Goal: Task Accomplishment & Management: Use online tool/utility

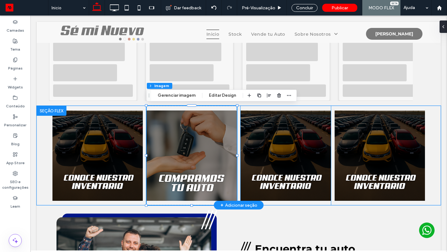
click at [264, 137] on img at bounding box center [286, 155] width 90 height 99
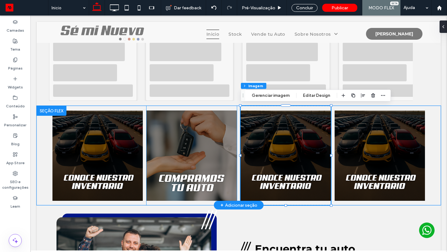
click at [207, 143] on img at bounding box center [192, 155] width 90 height 99
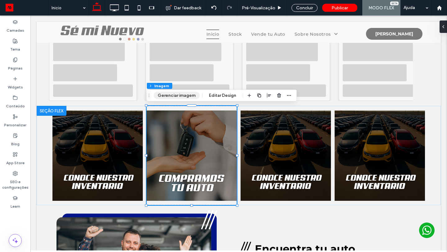
click at [182, 95] on button "Gerenciar imagem" at bounding box center [177, 95] width 46 height 7
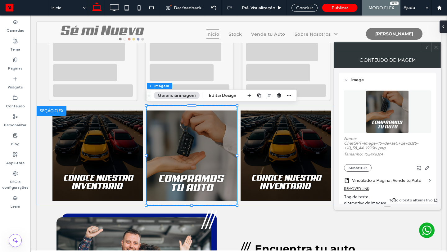
click at [437, 45] on icon at bounding box center [436, 47] width 5 height 5
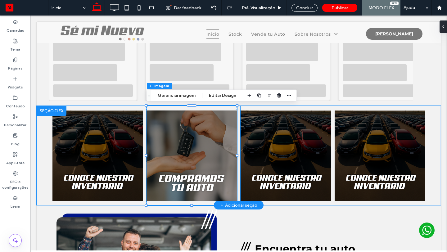
click at [298, 152] on img at bounding box center [286, 155] width 90 height 99
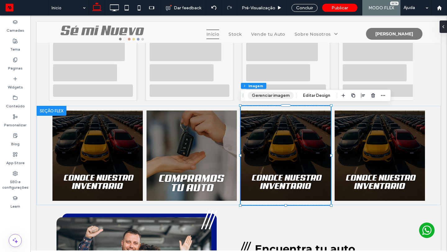
click at [279, 95] on button "Gerenciar imagem" at bounding box center [271, 95] width 46 height 7
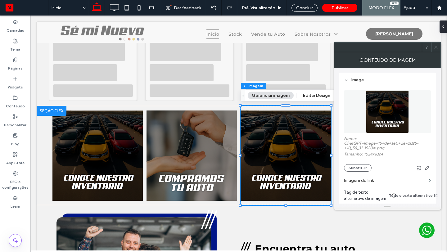
click at [373, 182] on label "Imagem do link" at bounding box center [385, 180] width 83 height 11
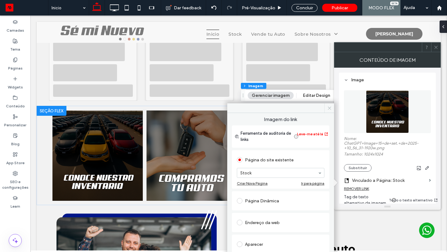
click at [327, 109] on icon at bounding box center [329, 108] width 5 height 5
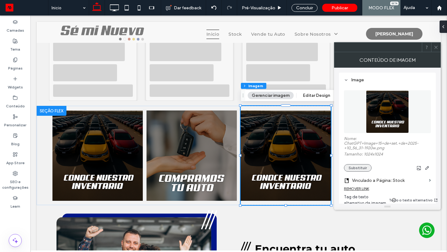
click at [360, 170] on button "Substituir" at bounding box center [358, 167] width 28 height 7
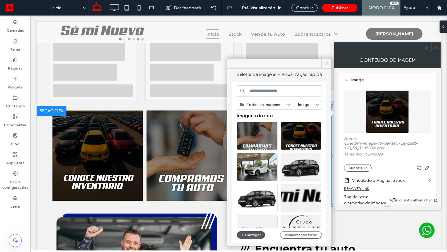
click at [253, 234] on button "Carregar" at bounding box center [251, 234] width 28 height 7
click at [254, 236] on button "Carregar" at bounding box center [251, 234] width 28 height 7
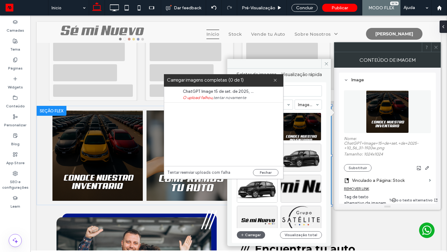
click at [229, 97] on link "tentar novamente" at bounding box center [229, 98] width 33 height 6
click at [276, 81] on icon at bounding box center [275, 80] width 4 height 4
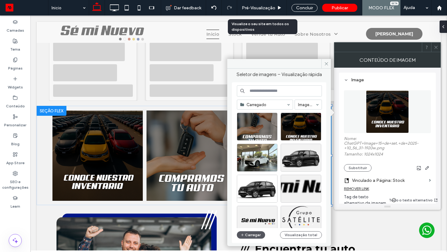
click at [251, 236] on button "Carregar" at bounding box center [251, 234] width 28 height 7
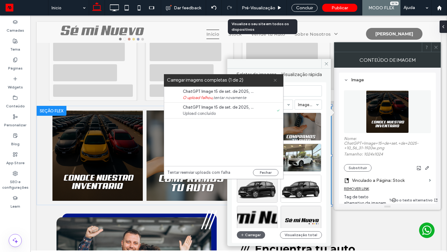
click at [275, 82] on span at bounding box center [275, 80] width 4 height 12
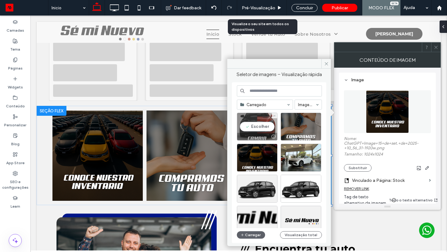
click at [258, 130] on div "Escolher" at bounding box center [257, 127] width 41 height 28
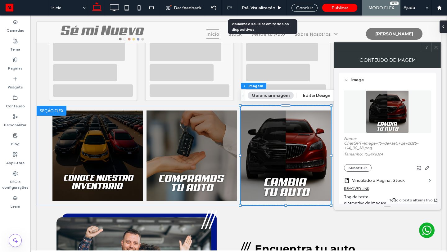
click at [436, 48] on icon at bounding box center [436, 47] width 5 height 5
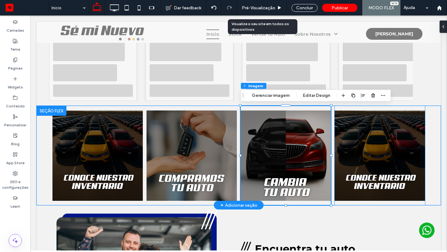
click at [382, 161] on img at bounding box center [380, 155] width 90 height 99
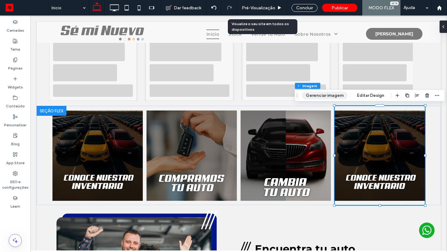
click at [337, 96] on button "Gerenciar imagem" at bounding box center [325, 95] width 46 height 7
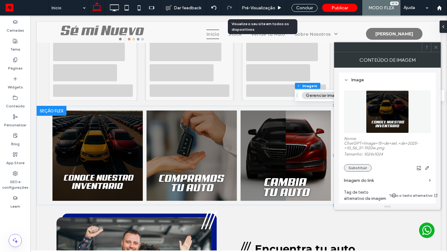
click at [361, 168] on button "Substituir" at bounding box center [358, 167] width 28 height 7
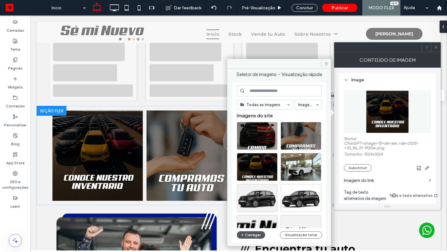
click at [252, 236] on button "Carregar" at bounding box center [251, 234] width 28 height 7
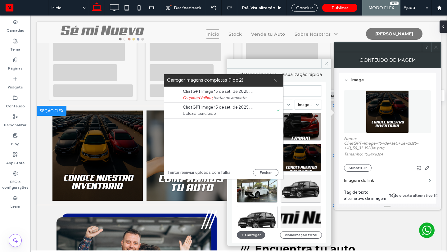
click at [275, 81] on icon at bounding box center [275, 80] width 4 height 4
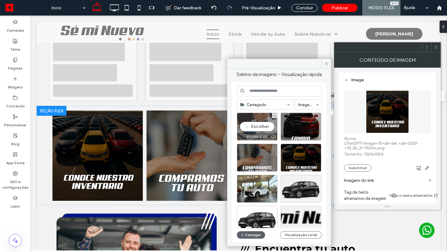
click at [264, 133] on div at bounding box center [257, 136] width 40 height 7
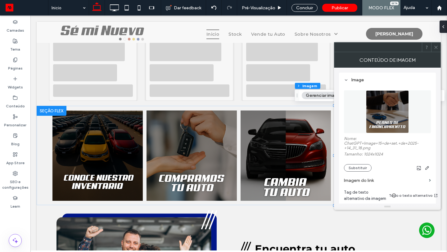
click at [436, 46] on icon at bounding box center [436, 47] width 5 height 5
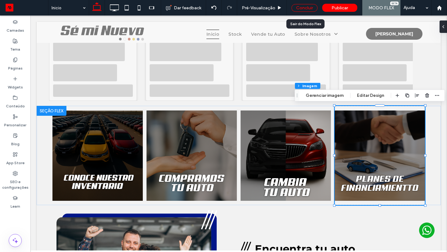
drag, startPoint x: 307, startPoint y: 7, endPoint x: 324, endPoint y: 76, distance: 71.6
click at [307, 7] on div "Concluir" at bounding box center [305, 8] width 26 height 8
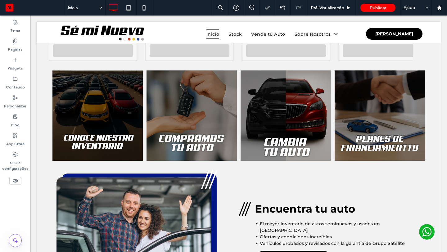
scroll to position [252, 0]
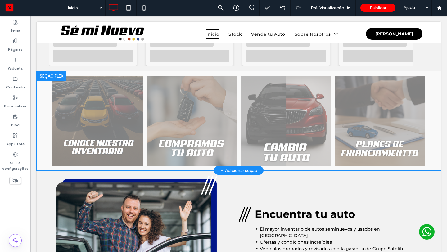
click at [49, 74] on div at bounding box center [52, 76] width 30 height 10
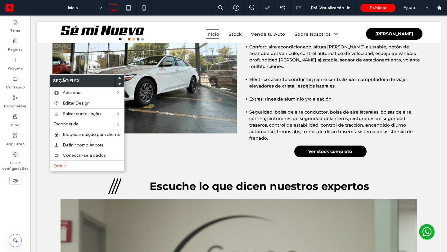
scroll to position [623, 0]
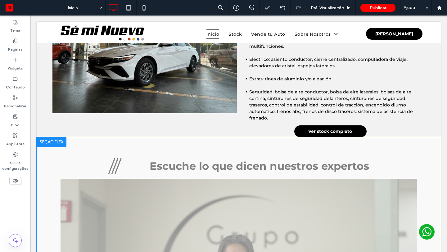
click at [82, 158] on div "Escuche lo que dicen nuestros expertos" at bounding box center [239, 166] width 357 height 26
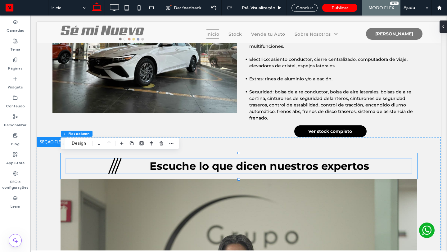
click at [47, 141] on div at bounding box center [52, 142] width 30 height 10
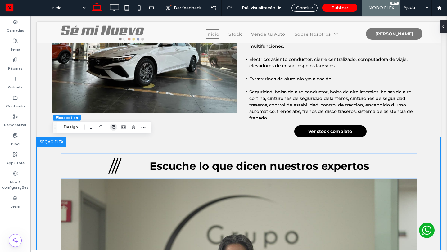
click at [114, 128] on icon "button" at bounding box center [113, 127] width 5 height 5
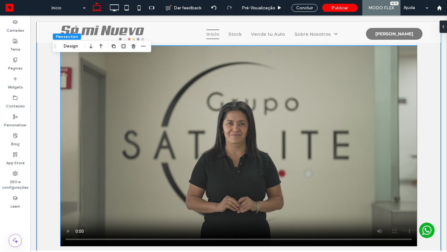
click at [175, 143] on video at bounding box center [239, 146] width 357 height 201
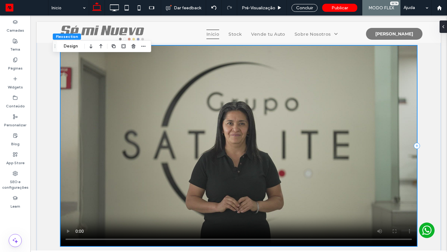
scroll to position [1016, 0]
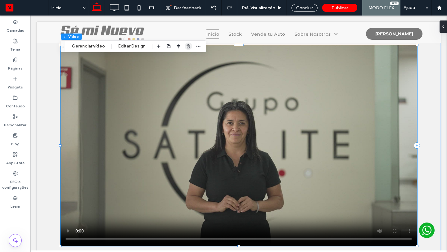
click at [189, 47] on icon "button" at bounding box center [188, 46] width 5 height 5
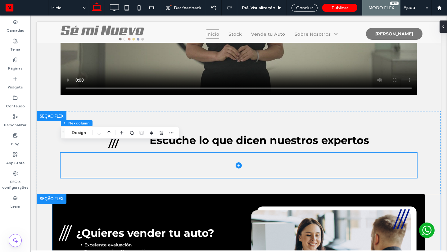
scroll to position [899, 0]
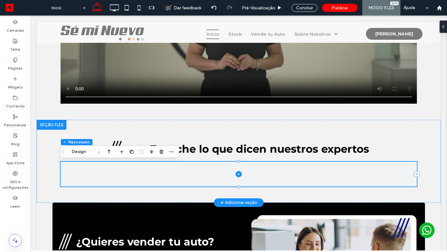
click at [207, 171] on span at bounding box center [239, 174] width 357 height 25
click at [161, 149] on icon "button" at bounding box center [161, 151] width 5 height 5
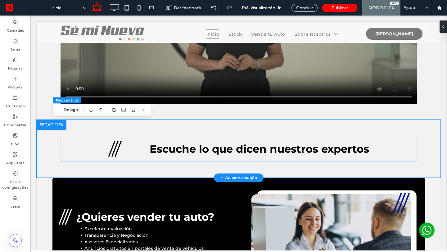
click at [75, 131] on div "Escuche lo que dicen nuestros expertos" at bounding box center [238, 149] width 373 height 58
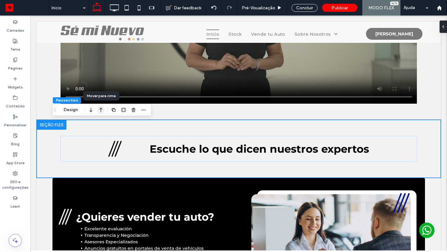
click at [100, 110] on icon "button" at bounding box center [100, 109] width 7 height 11
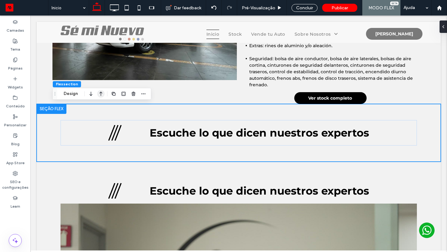
click at [102, 94] on icon "button" at bounding box center [100, 93] width 7 height 11
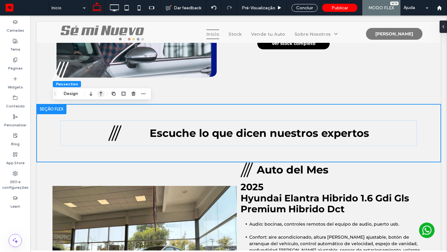
click at [102, 93] on icon "button" at bounding box center [100, 93] width 7 height 11
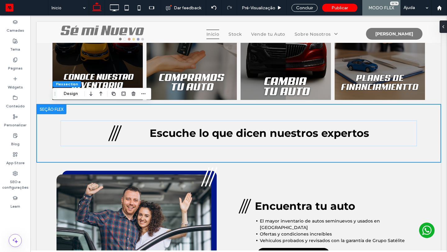
click at [102, 93] on icon "button" at bounding box center [100, 93] width 7 height 11
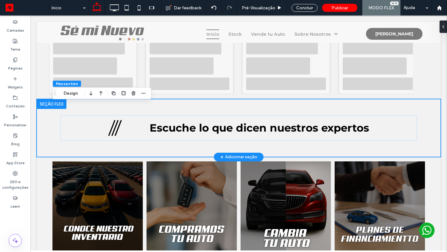
scroll to position [219, 0]
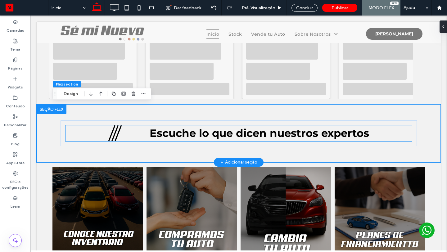
click at [229, 138] on span "Escuche lo que dicen nuestros expertos" at bounding box center [260, 133] width 220 height 13
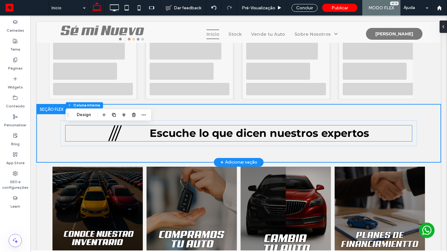
type input "**"
click at [229, 138] on span "Escuche lo que dicen nuestros expertos" at bounding box center [260, 133] width 220 height 13
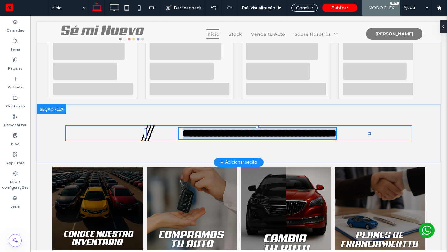
type input "**********"
type input "**"
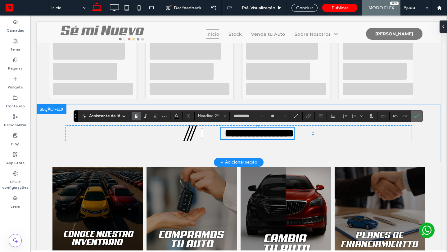
click at [420, 118] on label "Confirmar" at bounding box center [416, 116] width 9 height 11
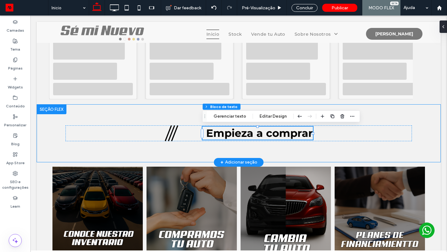
click at [53, 147] on div "Empieza a comprar" at bounding box center [238, 133] width 373 height 58
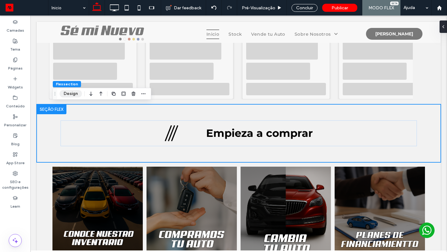
click at [68, 92] on button "Design" at bounding box center [71, 93] width 22 height 7
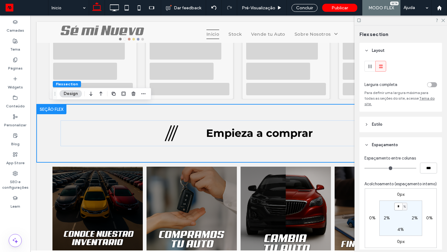
click at [397, 203] on input "*" at bounding box center [398, 207] width 8 height 8
type input "*"
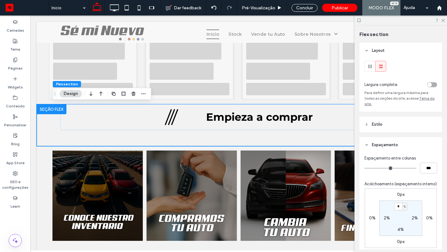
click at [401, 227] on label "4%" at bounding box center [401, 229] width 7 height 5
type input "*"
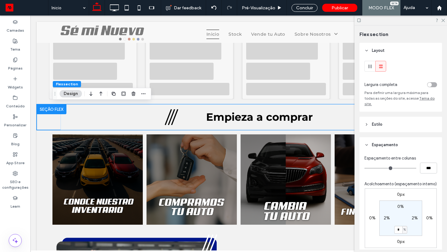
click at [386, 216] on label "2%" at bounding box center [387, 218] width 6 height 5
type input "*"
click at [413, 216] on label "2%" at bounding box center [415, 218] width 6 height 5
type input "*"
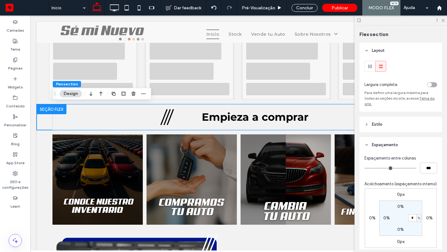
type input "*"
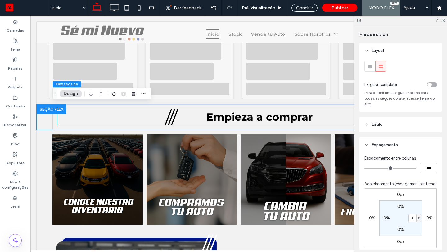
click at [172, 118] on icon at bounding box center [171, 117] width 13 height 16
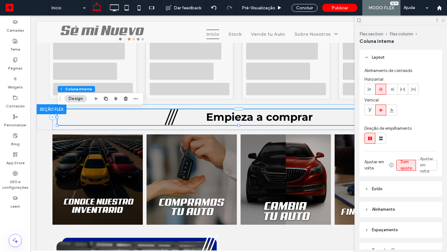
click at [444, 18] on icon at bounding box center [443, 20] width 4 height 4
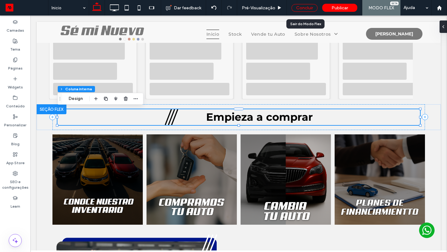
click at [302, 9] on div "Concluir" at bounding box center [305, 8] width 26 height 8
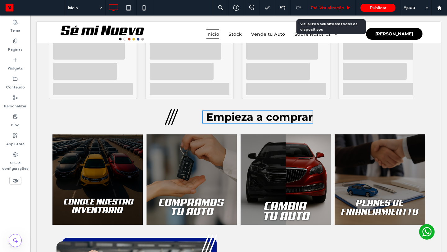
click at [321, 9] on span "Pré-Visualizaçāo" at bounding box center [328, 7] width 34 height 5
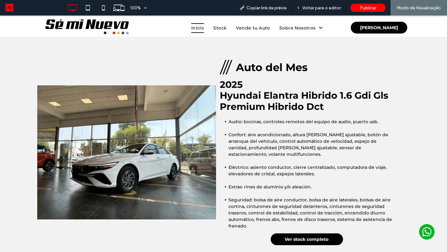
scroll to position [531, 0]
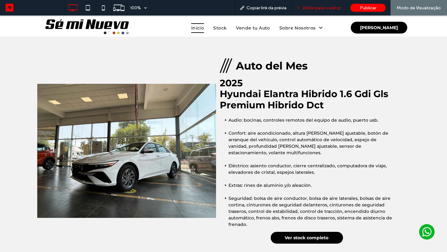
click at [327, 7] on span "Voltar para o editor" at bounding box center [321, 7] width 39 height 5
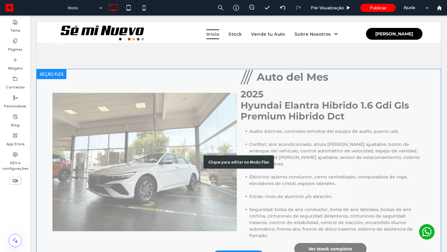
click at [257, 145] on div "Clique para editar no Modo Flex" at bounding box center [239, 162] width 404 height 186
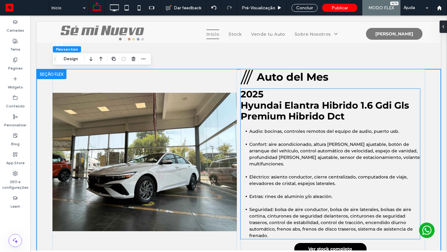
click at [244, 95] on span "2025 Hyundai Elantra Hibrido 1.6 Gdi Gls Premium Hibrido Dct" at bounding box center [325, 106] width 169 height 34
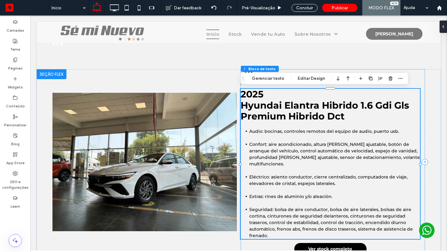
click at [244, 95] on span "2025 Hyundai Elantra Hibrido 1.6 Gdi Gls Premium Hibrido Dct" at bounding box center [325, 106] width 169 height 34
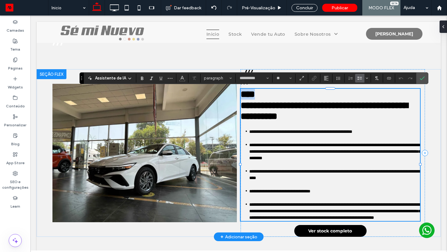
click at [244, 95] on span "**********" at bounding box center [324, 105] width 167 height 31
type input "**"
click at [424, 79] on label "Confirmar" at bounding box center [422, 78] width 9 height 11
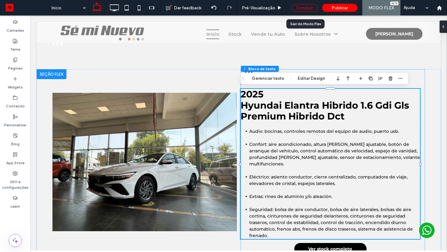
click at [310, 11] on div "Concluir" at bounding box center [305, 8] width 26 height 8
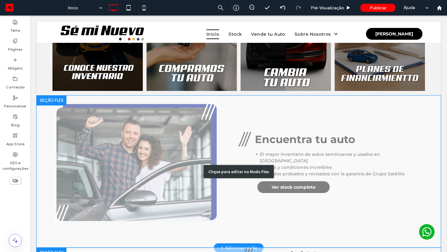
scroll to position [350, 0]
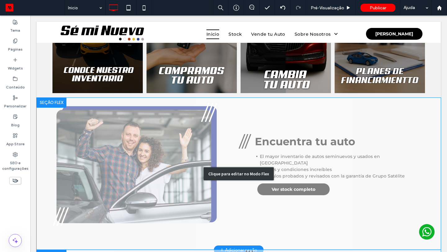
click at [199, 148] on div "Clique para editar no Modo Flex" at bounding box center [239, 174] width 404 height 152
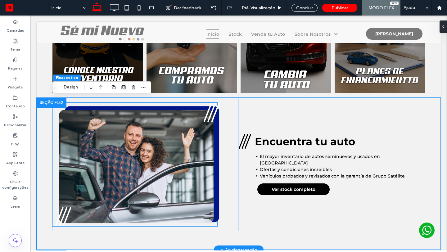
click at [215, 158] on img at bounding box center [137, 165] width 165 height 124
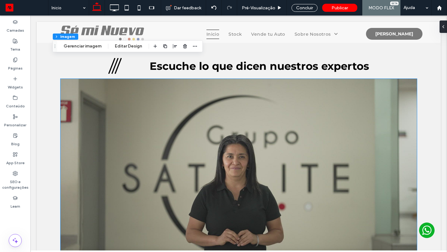
scroll to position [752, 0]
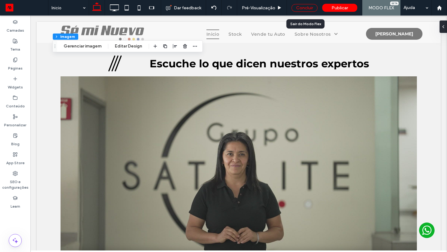
click at [312, 5] on div "Concluir" at bounding box center [305, 8] width 26 height 8
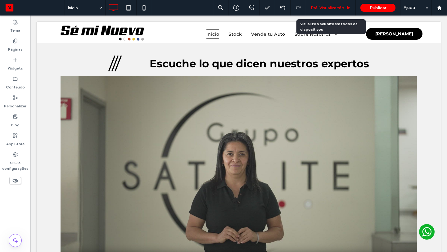
click at [332, 9] on span "Pré-Visualizaçāo" at bounding box center [328, 7] width 34 height 5
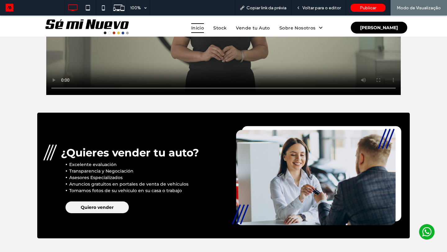
scroll to position [923, 0]
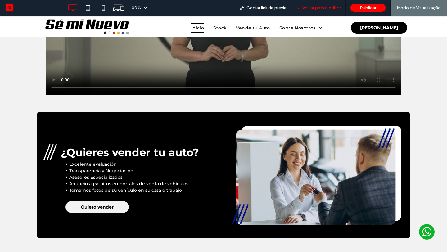
click at [325, 8] on span "Voltar para o editor" at bounding box center [321, 7] width 39 height 5
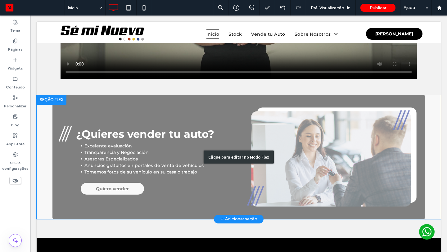
scroll to position [972, 0]
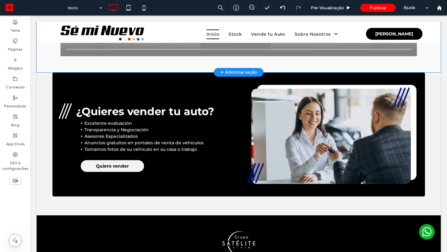
click at [225, 69] on div "+ Adicionar seção" at bounding box center [239, 72] width 50 height 9
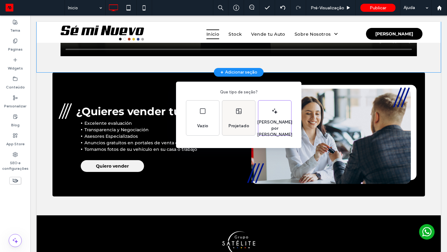
click at [237, 115] on div "Projetado" at bounding box center [238, 118] width 33 height 35
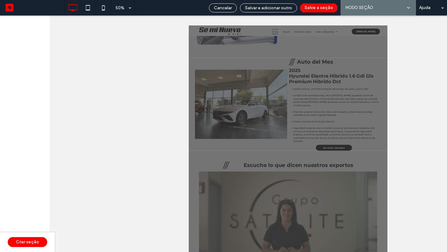
scroll to position [514, 0]
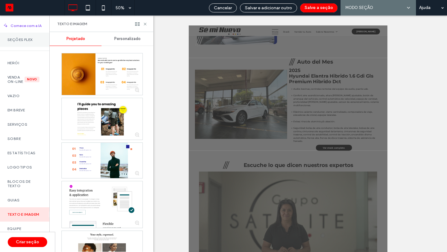
click at [26, 41] on label "Seções Flex" at bounding box center [24, 40] width 34 height 4
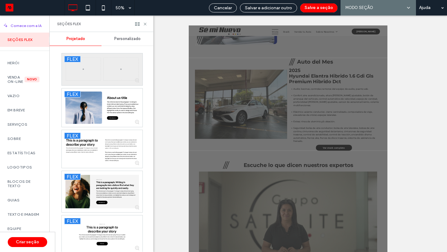
click at [115, 64] on div at bounding box center [102, 69] width 81 height 32
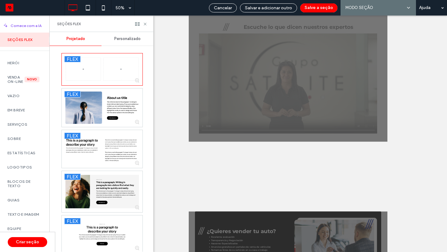
scroll to position [96, 0]
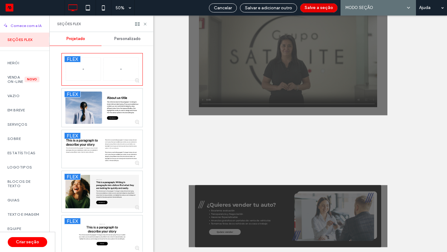
click at [311, 7] on button "Salve a seção" at bounding box center [318, 7] width 37 height 9
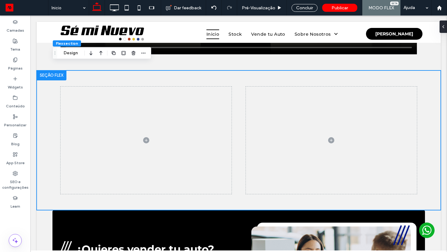
scroll to position [982, 0]
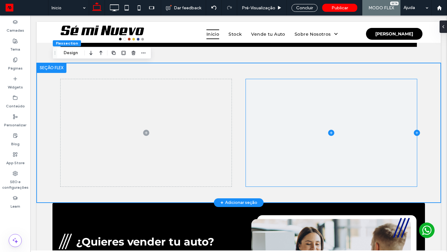
click at [417, 134] on icon at bounding box center [417, 133] width 0 height 2
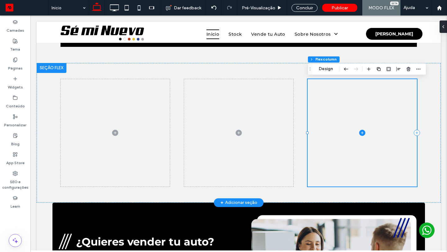
click at [417, 134] on icon at bounding box center [417, 133] width 0 height 2
type input "**"
type input "***"
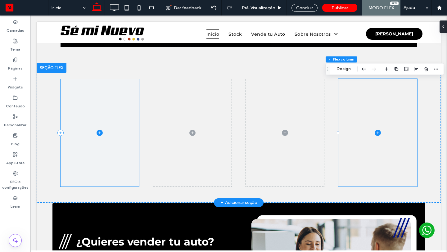
click at [87, 113] on span at bounding box center [100, 132] width 79 height 107
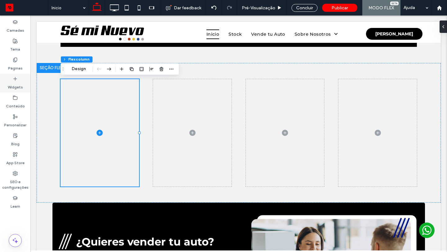
click at [16, 85] on label "Widgets" at bounding box center [15, 85] width 15 height 9
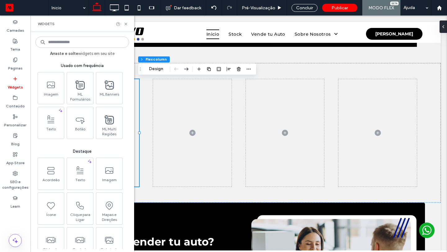
click at [79, 45] on input at bounding box center [82, 42] width 94 height 11
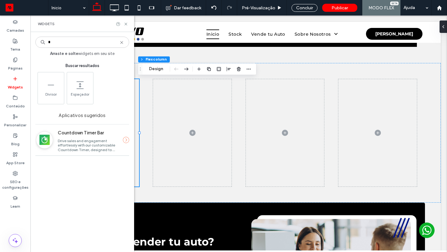
type input "*"
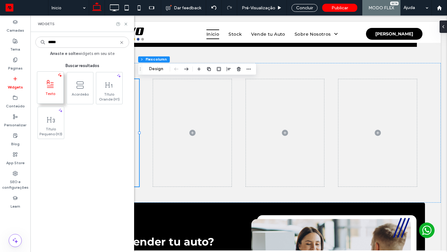
type input "*****"
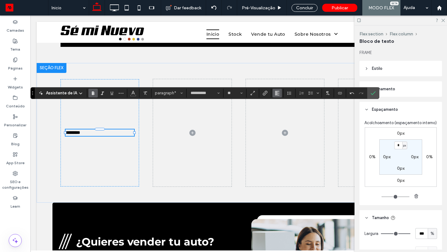
click at [276, 90] on span "Alinhamento" at bounding box center [277, 93] width 5 height 8
click at [284, 112] on div "ui.textEditor.alignment.center" at bounding box center [284, 112] width 8 height 5
click at [398, 85] on header "Alinhamento" at bounding box center [401, 89] width 83 height 16
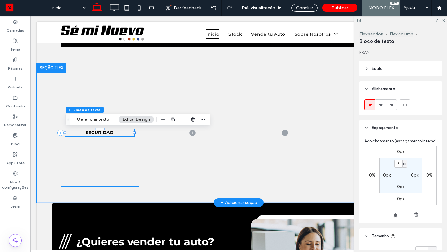
click at [109, 159] on div "SEGURIDAD" at bounding box center [100, 132] width 79 height 107
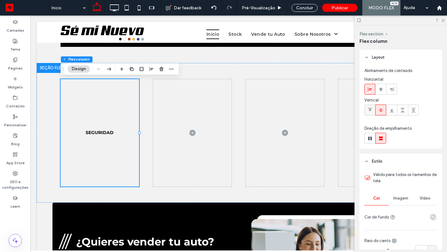
click at [367, 109] on div at bounding box center [370, 110] width 10 height 10
click at [15, 82] on label "Widgets" at bounding box center [15, 85] width 15 height 9
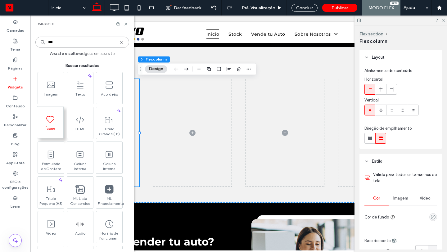
type input "***"
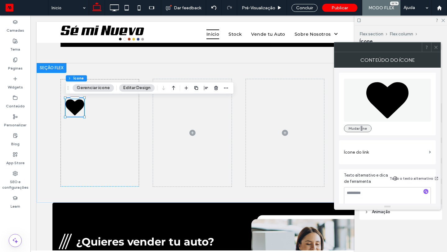
click at [365, 130] on button "Mudar ne" at bounding box center [358, 128] width 28 height 7
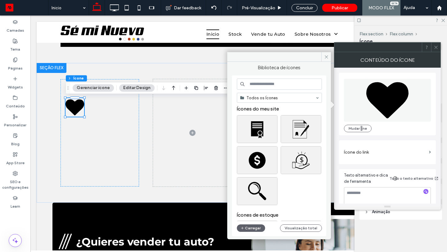
click at [276, 86] on input at bounding box center [279, 84] width 85 height 11
type input "*"
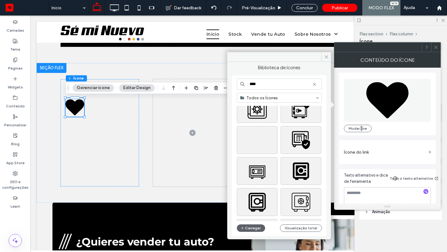
scroll to position [180, 0]
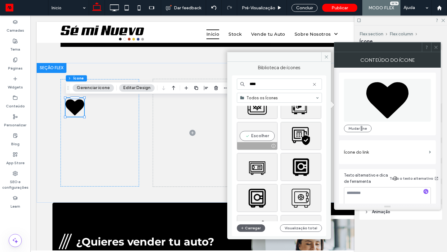
type input "****"
click at [258, 137] on div "Escolher" at bounding box center [257, 136] width 41 height 28
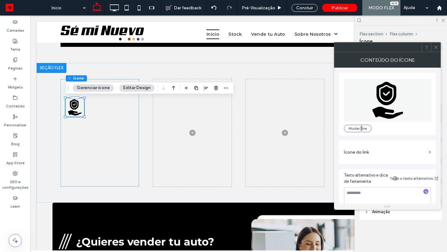
click at [437, 46] on use at bounding box center [435, 47] width 3 height 3
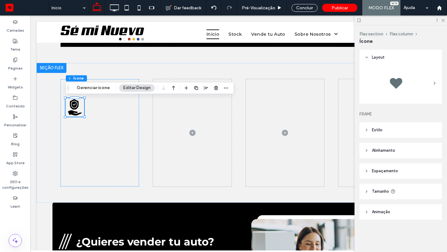
click at [404, 130] on header "Estilo" at bounding box center [401, 130] width 83 height 16
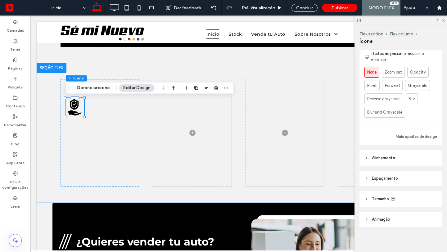
scroll to position [162, 0]
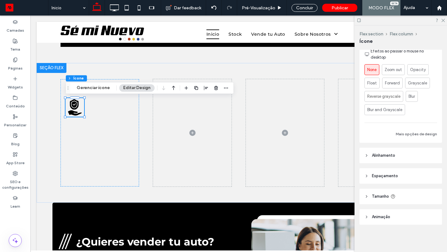
click at [389, 159] on header "Alinhamento" at bounding box center [401, 156] width 83 height 16
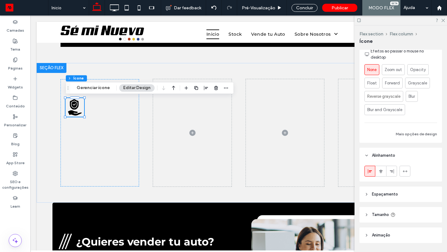
scroll to position [181, 0]
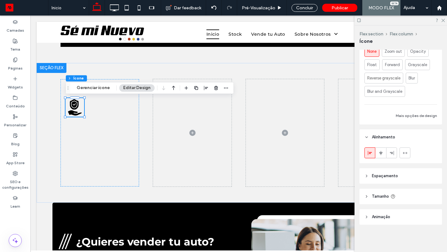
click at [383, 176] on span "Espaçamento" at bounding box center [385, 176] width 26 height 6
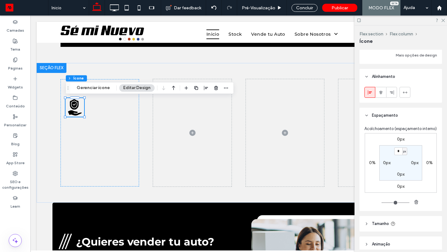
scroll to position [269, 0]
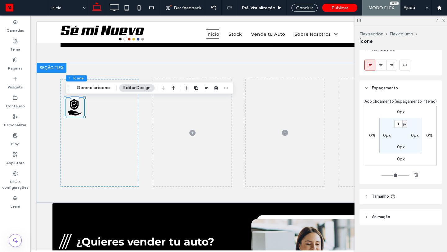
click at [381, 201] on header "Tamanho" at bounding box center [401, 197] width 83 height 16
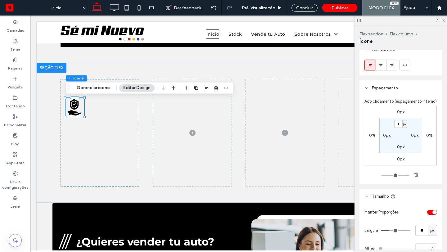
scroll to position [339, 0]
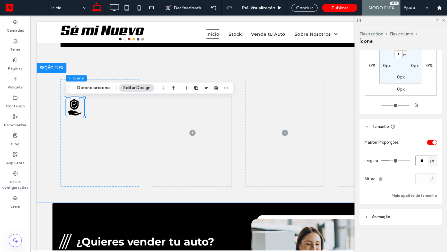
click at [422, 161] on input "**" at bounding box center [422, 160] width 12 height 11
type input "***"
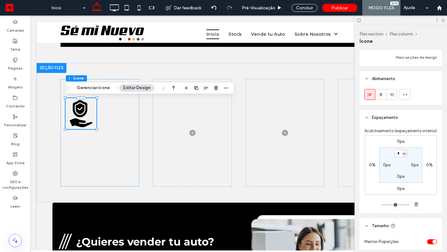
scroll to position [240, 0]
click at [383, 95] on icon at bounding box center [381, 94] width 5 height 5
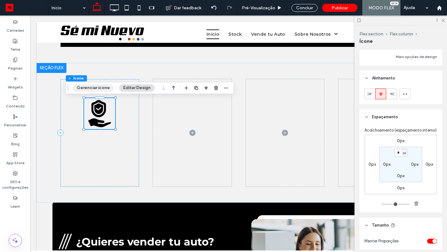
click at [104, 88] on button "Gerenciar ícone" at bounding box center [93, 87] width 41 height 7
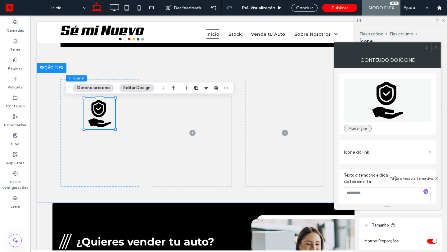
click at [355, 125] on button "Mudar ne" at bounding box center [358, 128] width 28 height 7
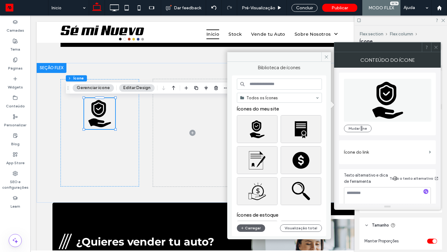
click at [294, 87] on input at bounding box center [279, 84] width 85 height 11
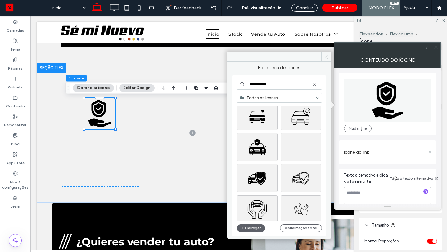
scroll to position [75, 0]
type input "**********"
click at [262, 178] on div "Escolher" at bounding box center [257, 178] width 41 height 28
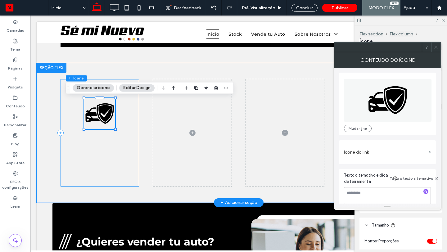
click at [128, 132] on div "SEGURIDAD" at bounding box center [100, 132] width 79 height 107
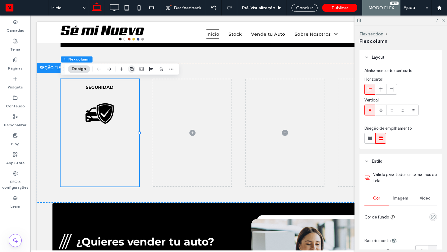
click at [132, 67] on icon "button" at bounding box center [131, 68] width 5 height 5
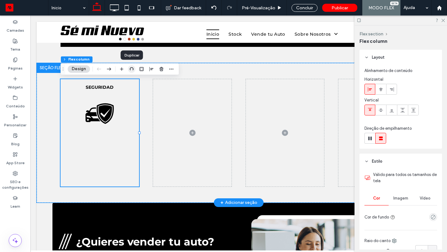
type input "**"
type input "*****"
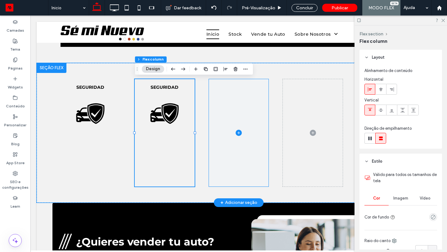
click at [256, 101] on span at bounding box center [239, 132] width 60 height 107
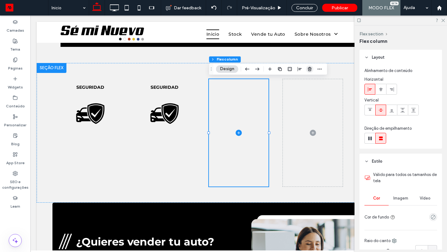
click at [308, 68] on use "button" at bounding box center [310, 69] width 4 height 4
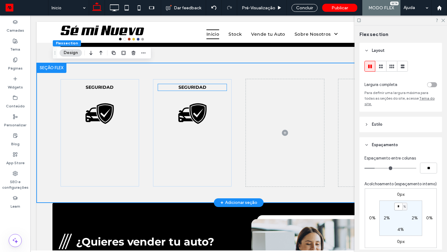
click at [189, 88] on strong "SEGURIDAD" at bounding box center [193, 87] width 28 height 6
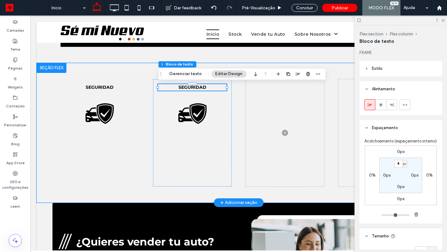
click at [189, 88] on div "SEGURIDAD" at bounding box center [192, 87] width 69 height 7
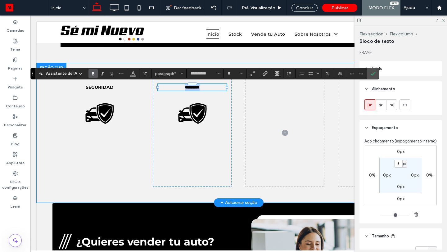
click at [189, 88] on strong "*********" at bounding box center [192, 87] width 15 height 4
click at [105, 107] on icon at bounding box center [100, 113] width 28 height 20
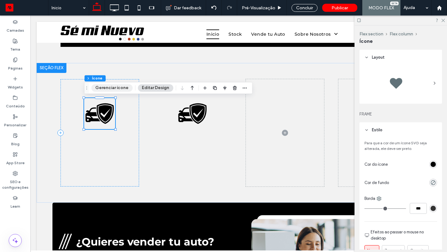
click at [116, 86] on button "Gerenciar ícone" at bounding box center [111, 87] width 41 height 7
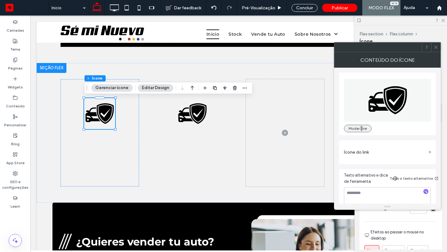
click at [348, 127] on button "Mudar ne" at bounding box center [358, 128] width 28 height 7
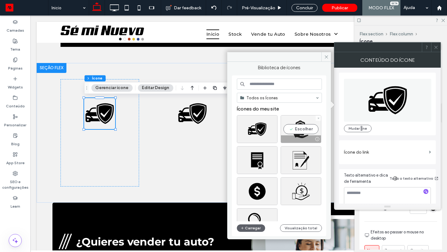
click at [305, 129] on div "Escolher" at bounding box center [301, 129] width 41 height 28
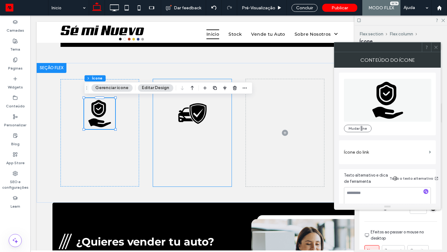
click at [224, 130] on div "CERTIFICADO" at bounding box center [192, 132] width 79 height 107
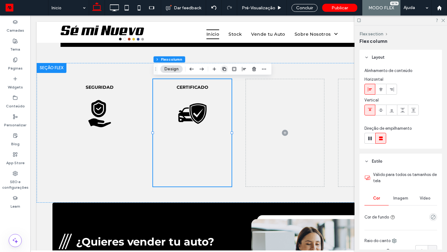
click at [226, 70] on use "button" at bounding box center [224, 69] width 4 height 4
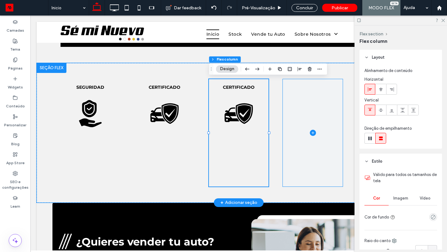
click at [316, 109] on span at bounding box center [313, 132] width 60 height 107
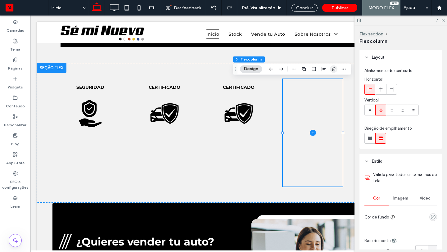
click at [335, 68] on use "button" at bounding box center [334, 69] width 4 height 4
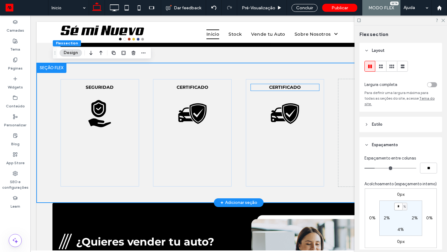
click at [284, 88] on strong "CERTIFICADO" at bounding box center [285, 87] width 32 height 6
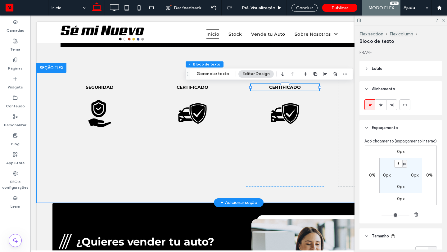
click at [284, 88] on strong "CERTIFICADO" at bounding box center [285, 87] width 32 height 6
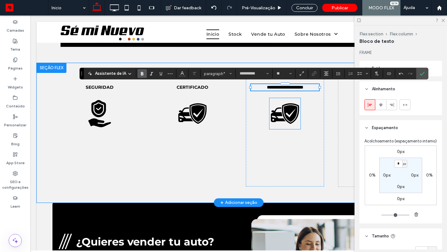
click at [283, 112] on icon at bounding box center [285, 113] width 28 height 20
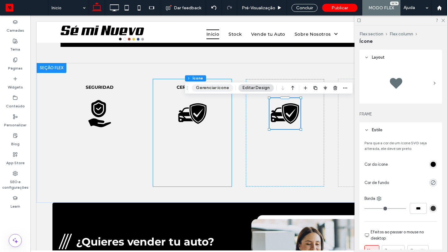
click at [222, 89] on button "Gerenciar ícone" at bounding box center [212, 87] width 41 height 7
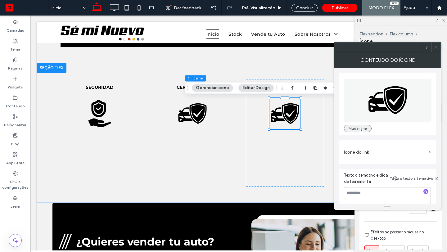
click at [351, 126] on button "Mudar ne" at bounding box center [358, 128] width 28 height 7
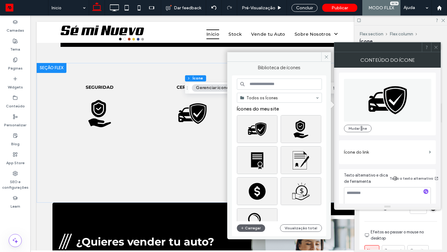
click at [296, 83] on input at bounding box center [279, 84] width 85 height 11
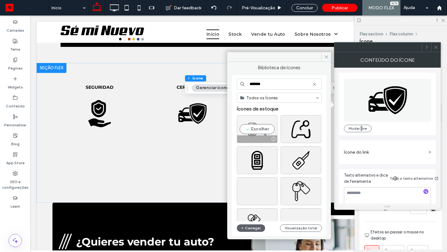
type input "*******"
click at [262, 129] on div "Escolher" at bounding box center [257, 129] width 41 height 28
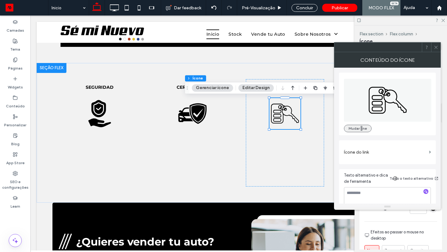
click at [357, 125] on button "Mudar ne" at bounding box center [358, 128] width 28 height 7
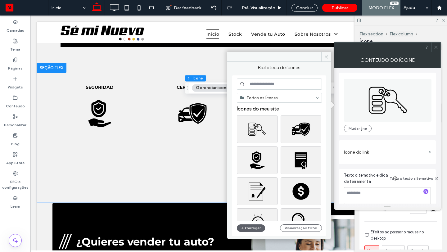
click at [295, 87] on input at bounding box center [279, 84] width 85 height 11
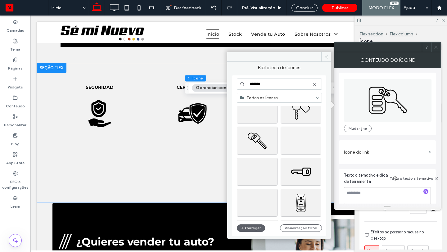
scroll to position [131, 0]
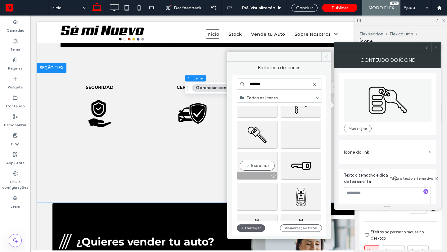
type input "*******"
click at [258, 165] on div "Escolher" at bounding box center [257, 166] width 41 height 28
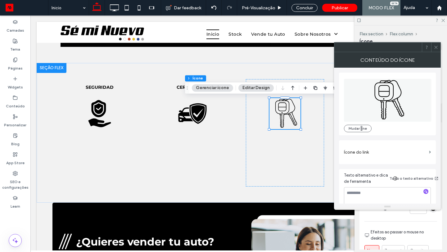
click at [437, 46] on use at bounding box center [435, 47] width 3 height 3
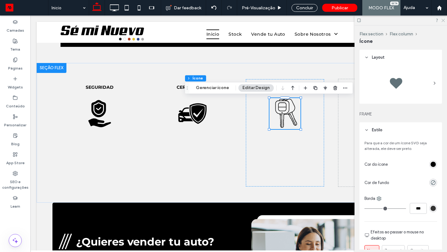
click at [443, 19] on icon at bounding box center [443, 20] width 4 height 4
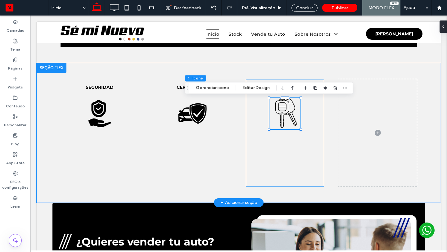
click at [306, 143] on div "PLANES DE FINANCIAMENTO" at bounding box center [285, 132] width 79 height 107
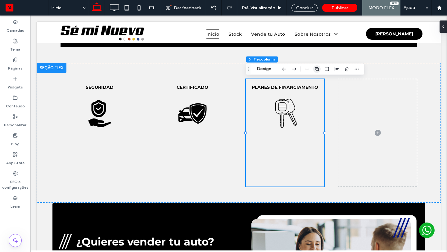
click at [317, 69] on icon "button" at bounding box center [317, 68] width 5 height 5
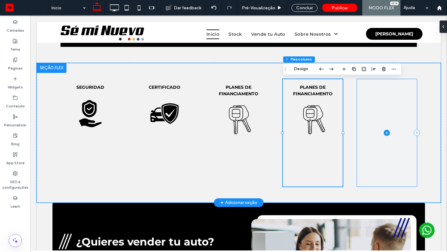
click at [383, 105] on span at bounding box center [387, 132] width 60 height 107
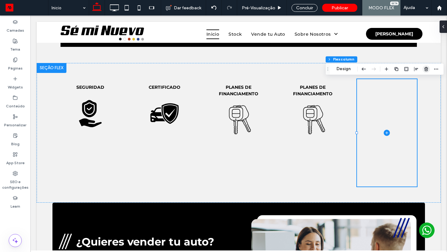
click at [426, 68] on use "button" at bounding box center [427, 69] width 4 height 4
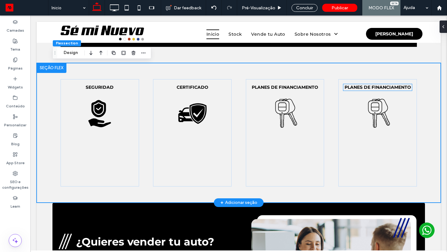
click at [389, 88] on strong "PLANES DE FINANCIAMENTO" at bounding box center [378, 87] width 66 height 6
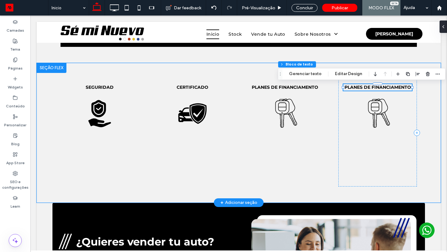
click at [389, 88] on strong "PLANES DE FINANCIAMENTO" at bounding box center [378, 87] width 66 height 6
type input "**********"
type input "**"
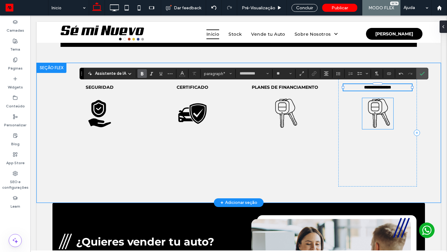
click at [377, 114] on icon at bounding box center [377, 113] width 31 height 31
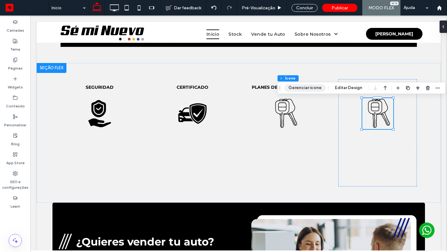
click at [317, 89] on button "Gerenciar ícone" at bounding box center [304, 87] width 41 height 7
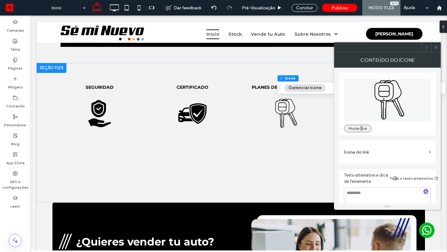
click at [365, 130] on button "Mudar ne" at bounding box center [358, 128] width 28 height 7
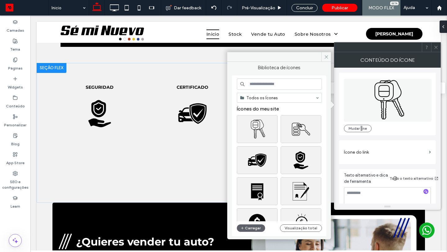
click at [301, 85] on input at bounding box center [279, 84] width 85 height 11
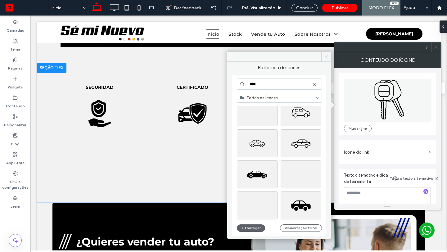
scroll to position [0, 0]
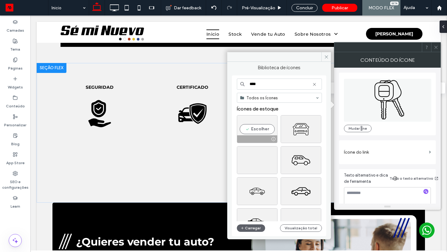
type input "****"
click at [262, 127] on div "Escolher" at bounding box center [257, 129] width 41 height 28
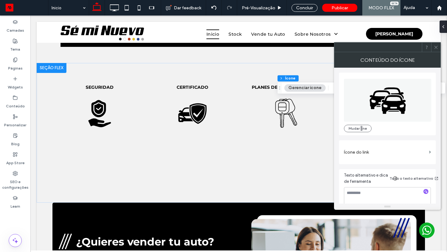
click at [437, 48] on icon at bounding box center [436, 47] width 5 height 5
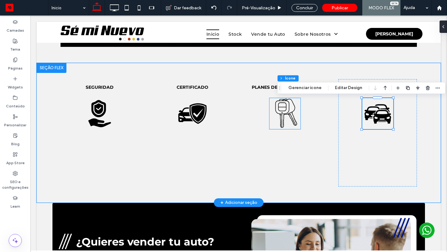
click at [284, 109] on icon at bounding box center [285, 113] width 31 height 31
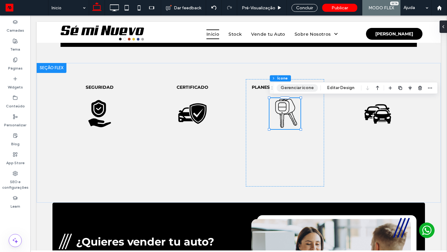
click at [297, 89] on button "Gerenciar ícone" at bounding box center [297, 87] width 41 height 7
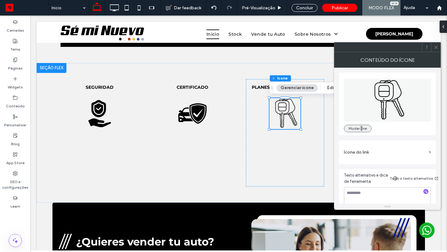
click at [362, 127] on button "Mudar ne" at bounding box center [358, 128] width 28 height 7
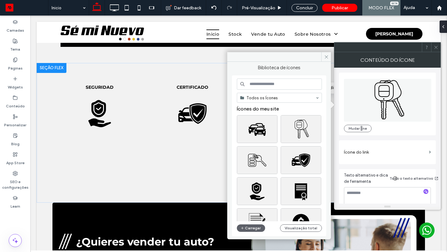
click at [293, 84] on input at bounding box center [279, 84] width 85 height 11
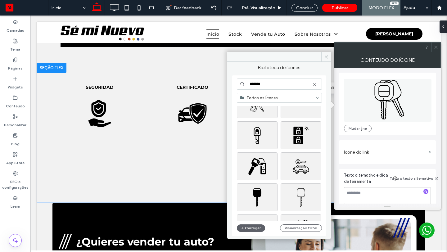
scroll to position [566, 0]
type input "*******"
click at [258, 164] on div "Escolher" at bounding box center [257, 165] width 41 height 28
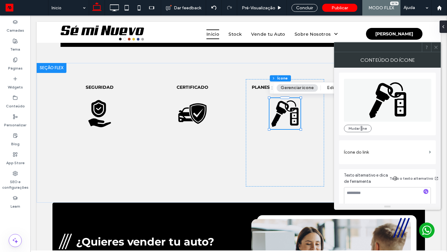
click at [437, 47] on icon at bounding box center [436, 47] width 5 height 5
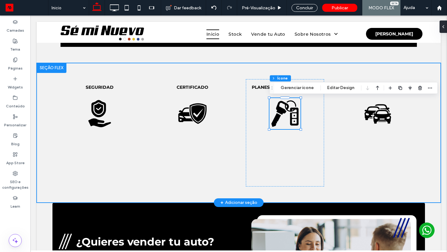
click at [46, 179] on div "SEGURIDAD CERTIFICADO PLANES DE FINANCIAMENTO AMPLIO INVENTARIO" at bounding box center [239, 133] width 404 height 140
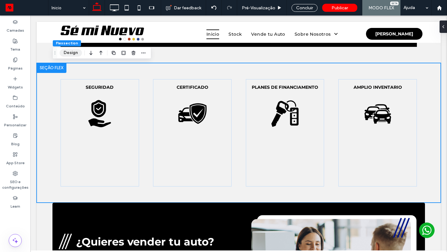
click at [74, 53] on button "Design" at bounding box center [71, 52] width 22 height 7
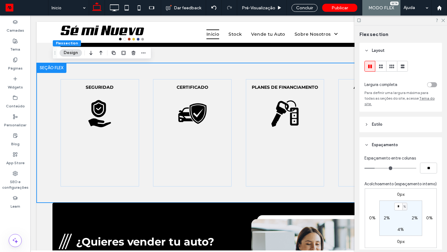
click at [400, 227] on label "4%" at bounding box center [401, 229] width 7 height 5
type input "*"
click at [399, 204] on label "4%" at bounding box center [401, 206] width 7 height 5
type input "*"
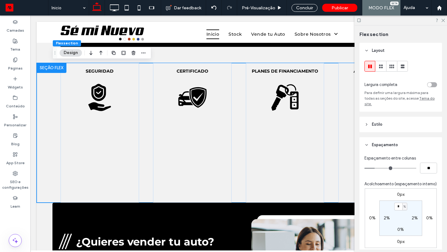
click at [386, 216] on label "2%" at bounding box center [387, 218] width 6 height 5
type input "*"
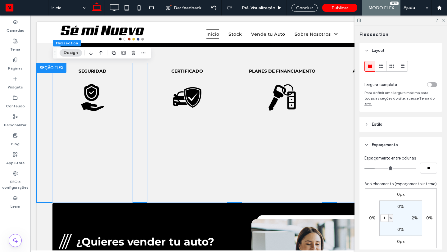
click at [416, 216] on label "2%" at bounding box center [415, 218] width 6 height 5
type input "*"
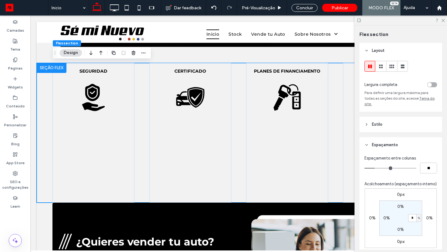
type input "*"
type input "**"
type input "*"
type input "**"
drag, startPoint x: 376, startPoint y: 163, endPoint x: 371, endPoint y: 163, distance: 5.3
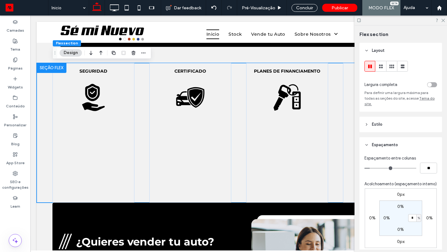
click at [371, 168] on input "range" at bounding box center [391, 168] width 52 height 1
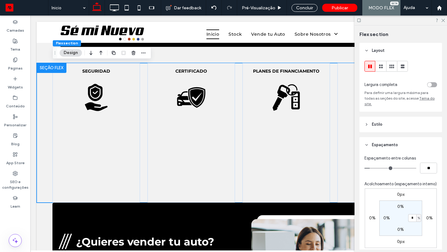
type input "*"
type input "**"
type input "*"
type input "**"
drag, startPoint x: 371, startPoint y: 163, endPoint x: 362, endPoint y: 163, distance: 9.0
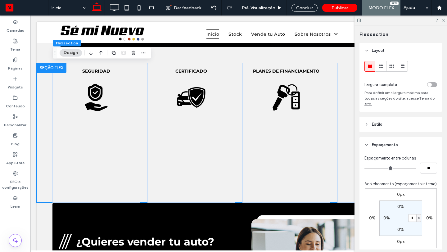
type input "*"
click at [365, 168] on input "range" at bounding box center [391, 168] width 52 height 1
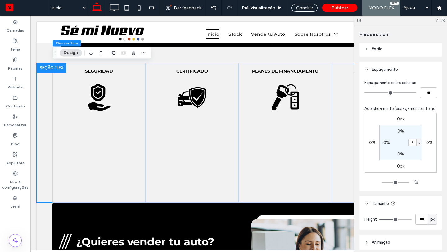
scroll to position [96, 0]
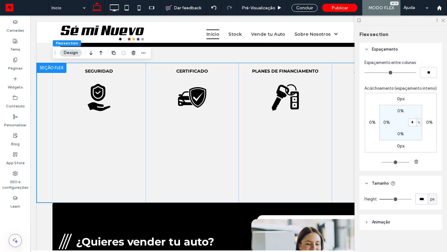
click at [432, 196] on span "px" at bounding box center [432, 199] width 4 height 6
click at [433, 183] on span "A" at bounding box center [432, 183] width 2 height 6
type input "*"
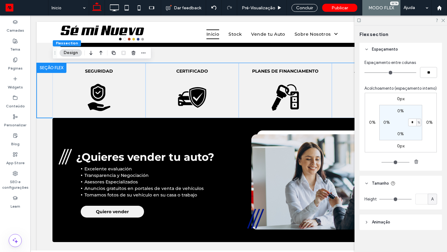
click at [444, 19] on icon at bounding box center [443, 20] width 4 height 4
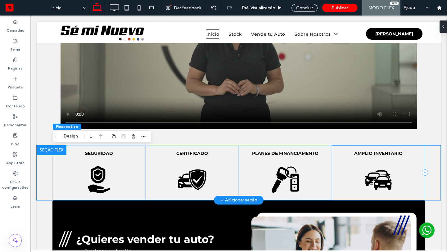
scroll to position [897, 0]
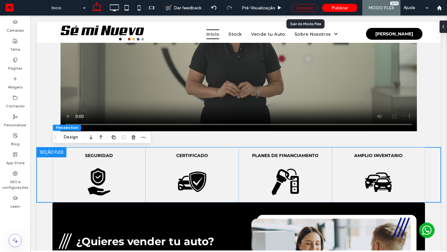
click at [311, 7] on div "Concluir" at bounding box center [305, 8] width 26 height 8
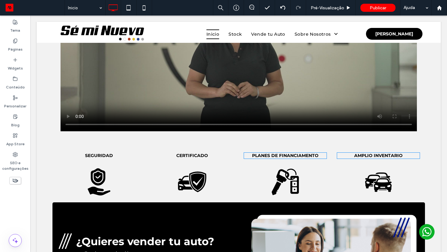
scroll to position [0, 0]
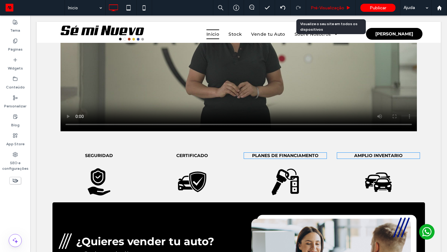
click at [328, 8] on span "Pré-Visualizaçāo" at bounding box center [328, 7] width 34 height 5
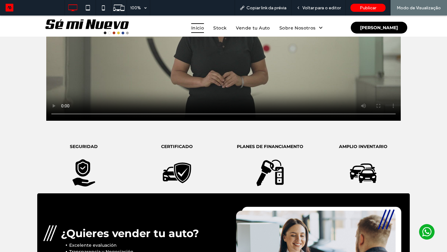
scroll to position [894, 0]
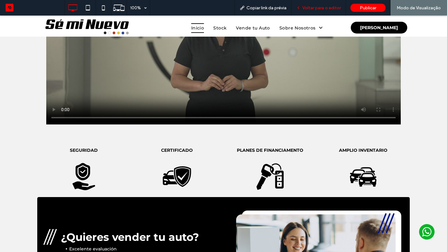
click at [327, 8] on span "Voltar para o editor" at bounding box center [321, 7] width 39 height 5
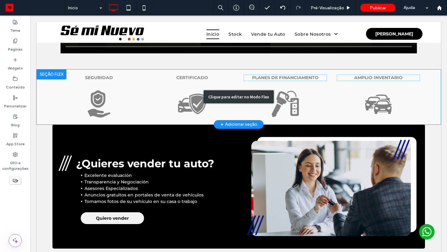
scroll to position [975, 0]
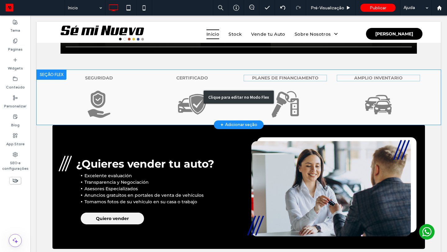
click at [42, 102] on div "Clique para editar no Modo Flex" at bounding box center [239, 97] width 404 height 55
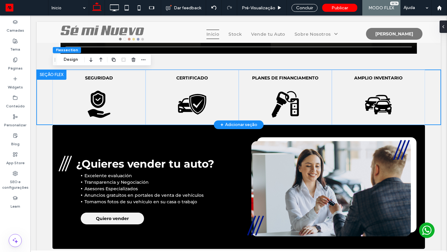
click at [42, 102] on div "SEGURIDAD CERTIFICADO PLANES DE FINANCIAMENTO AMPLIO INVENTARIO" at bounding box center [239, 97] width 404 height 55
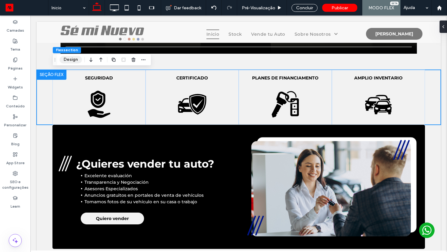
click at [72, 57] on button "Design" at bounding box center [71, 59] width 22 height 7
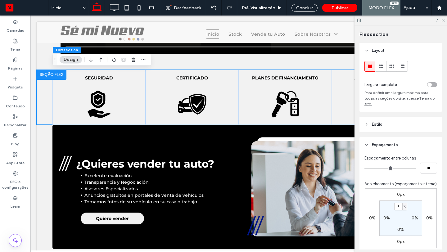
click at [444, 19] on use at bounding box center [443, 20] width 3 height 3
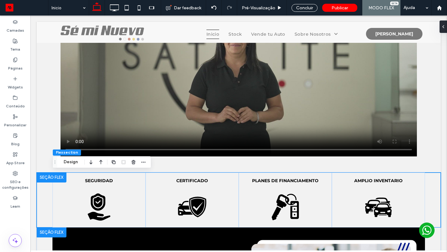
scroll to position [872, 0]
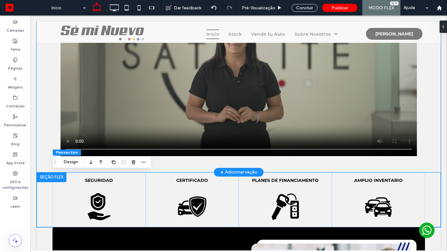
click at [430, 164] on div "Escuche lo que dicen nuestros expertos" at bounding box center [239, 43] width 404 height 259
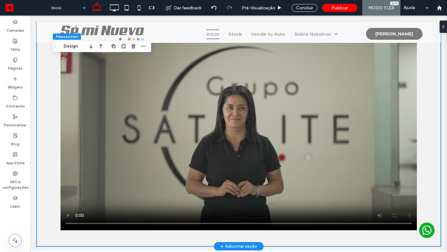
scroll to position [794, 0]
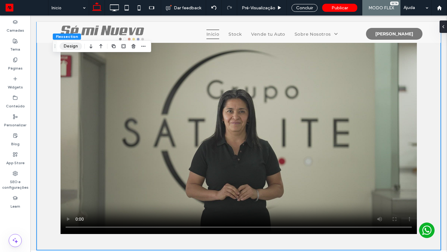
click at [74, 48] on button "Design" at bounding box center [71, 46] width 22 height 7
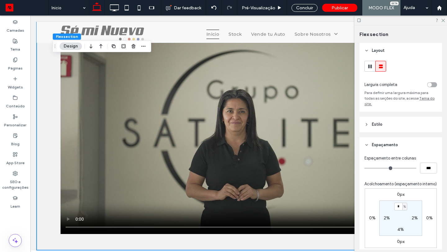
click at [399, 227] on label "4%" at bounding box center [401, 229] width 7 height 5
type input "*"
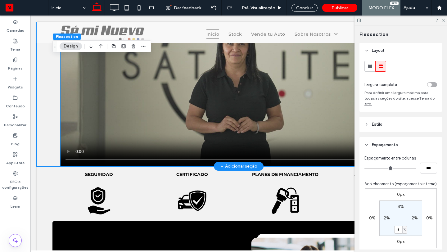
scroll to position [886, 0]
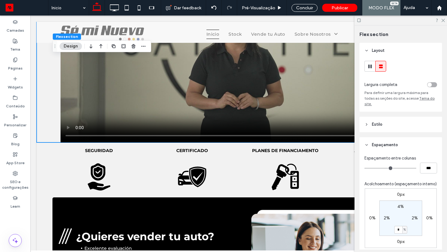
click at [406, 227] on div "%" at bounding box center [405, 230] width 4 height 6
click at [404, 184] on span "px" at bounding box center [403, 183] width 4 height 6
click at [397, 226] on input "*" at bounding box center [398, 230] width 8 height 8
type input "**"
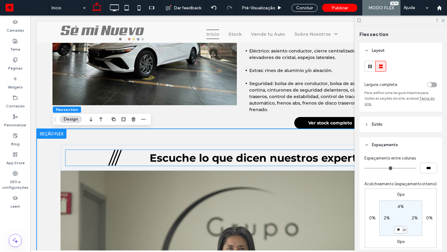
scroll to position [657, 0]
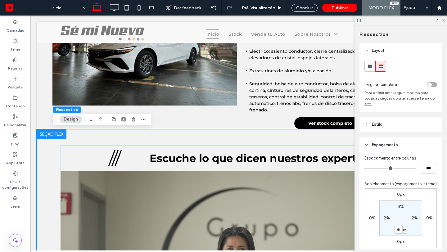
click at [400, 204] on label "4%" at bounding box center [401, 206] width 7 height 5
type input "*"
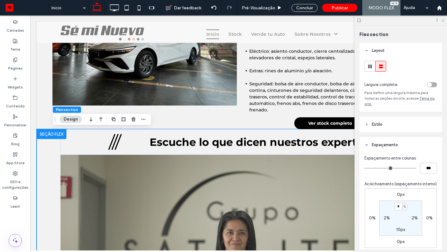
click at [445, 21] on icon at bounding box center [443, 20] width 4 height 4
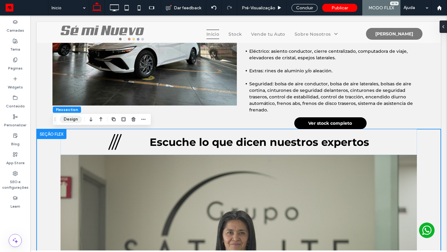
click at [67, 118] on button "Design" at bounding box center [71, 119] width 22 height 7
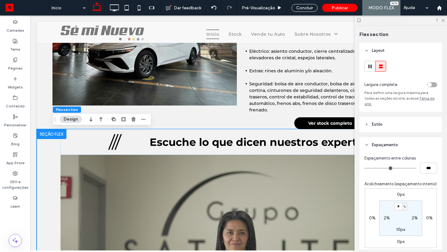
click at [404, 204] on span "%" at bounding box center [405, 207] width 2 height 6
click at [403, 212] on span "px" at bounding box center [403, 211] width 4 height 6
click at [400, 203] on input "*" at bounding box center [398, 207] width 8 height 8
type input "**"
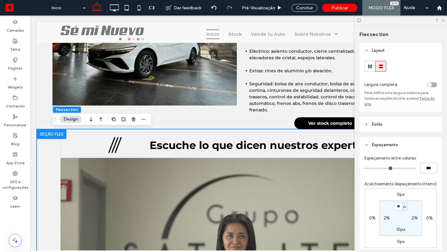
click at [444, 21] on use at bounding box center [443, 20] width 3 height 3
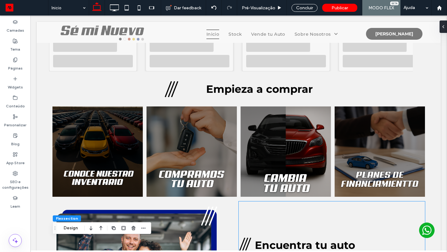
scroll to position [236, 0]
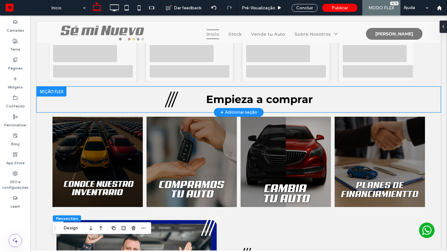
click at [43, 104] on div "Empieza a comprar" at bounding box center [239, 100] width 404 height 26
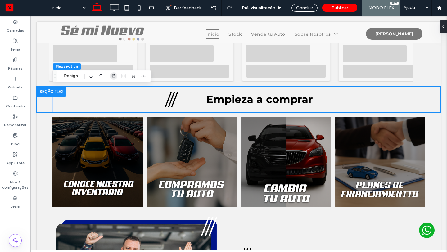
click at [114, 75] on use "button" at bounding box center [114, 76] width 4 height 4
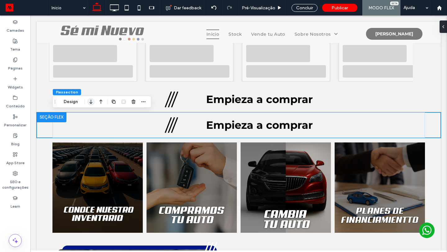
click at [93, 104] on icon "button" at bounding box center [90, 101] width 7 height 11
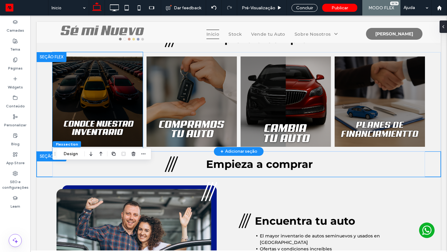
scroll to position [313, 0]
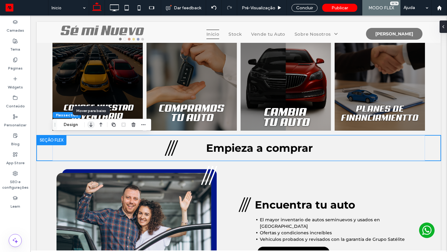
click at [89, 125] on icon "button" at bounding box center [90, 124] width 7 height 11
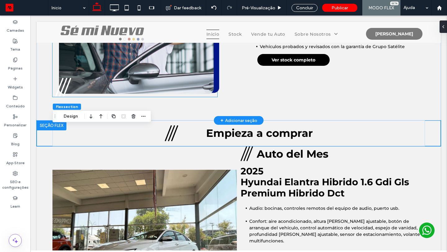
scroll to position [480, 0]
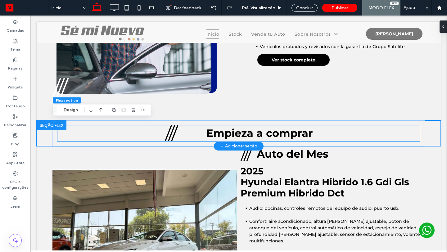
click at [272, 136] on span "Empieza a comprar" at bounding box center [259, 133] width 107 height 13
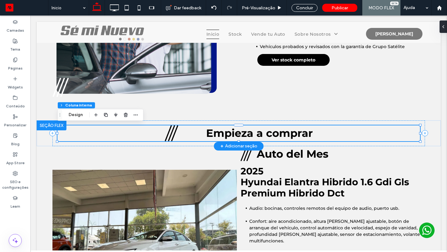
click at [272, 136] on span "Empieza a comprar" at bounding box center [259, 133] width 107 height 13
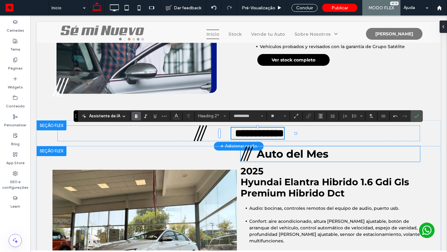
click at [397, 153] on h2 "Auto del Mes" at bounding box center [338, 154] width 163 height 13
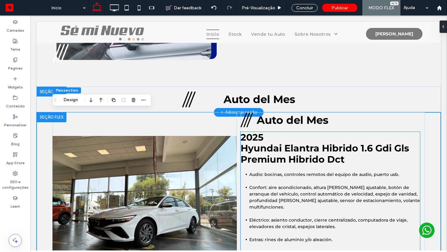
scroll to position [513, 0]
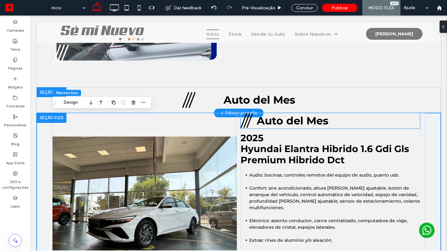
click at [404, 125] on h2 "Auto del Mes" at bounding box center [338, 120] width 163 height 13
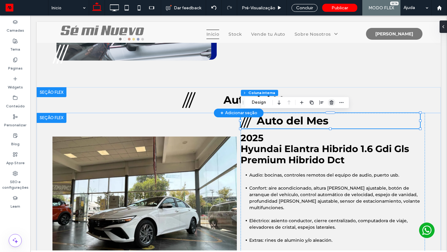
click at [333, 104] on icon "button" at bounding box center [331, 102] width 5 height 5
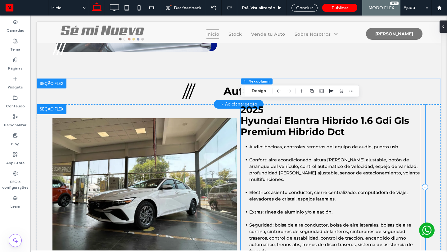
scroll to position [521, 0]
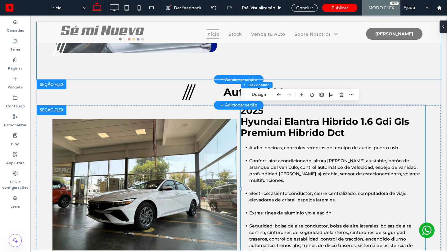
click at [179, 70] on div "Encuentra tu auto El mayor inventario de autos seminuevos y usados ​​en México …" at bounding box center [238, 3] width 373 height 152
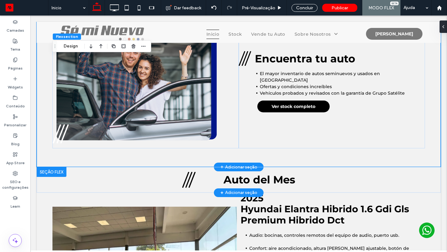
scroll to position [432, 0]
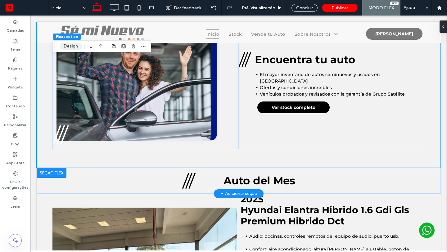
click at [70, 43] on button "Design" at bounding box center [71, 46] width 22 height 7
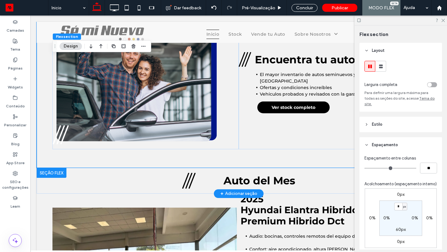
click at [397, 227] on label "60px" at bounding box center [401, 229] width 10 height 5
type input "**"
type input "*"
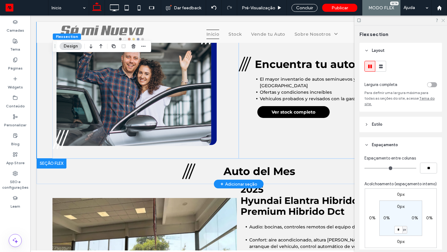
click at [444, 18] on icon at bounding box center [443, 20] width 4 height 4
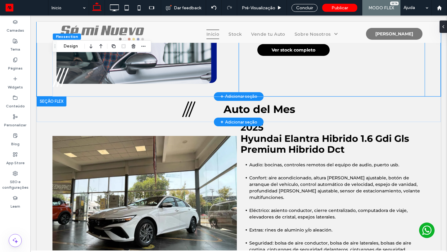
scroll to position [503, 0]
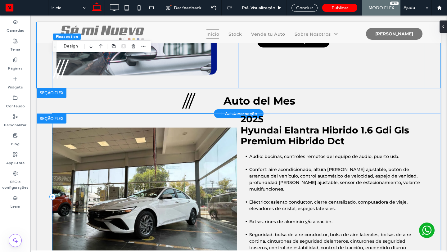
click at [204, 119] on div at bounding box center [144, 197] width 184 height 166
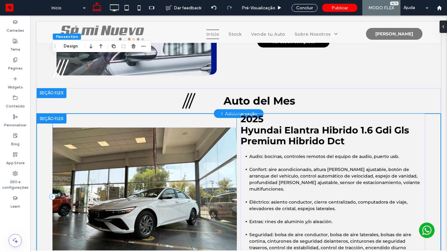
scroll to position [532, 0]
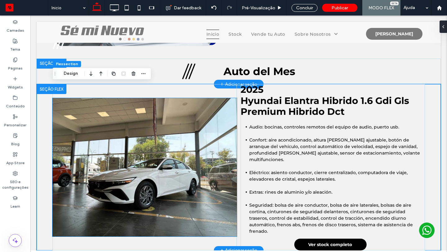
click at [215, 121] on img at bounding box center [144, 167] width 184 height 139
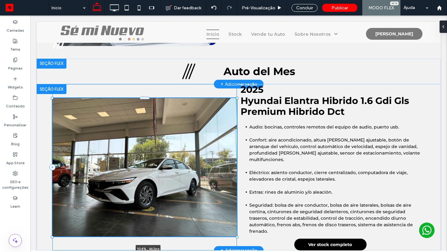
drag, startPoint x: 237, startPoint y: 98, endPoint x: 245, endPoint y: 95, distance: 9.3
click at [245, 95] on div "104% , 462px 2025 Hyundai Elantra Hibrido 1.6 Gdi Gls Premium Hibrido Dct Audio…" at bounding box center [238, 167] width 373 height 166
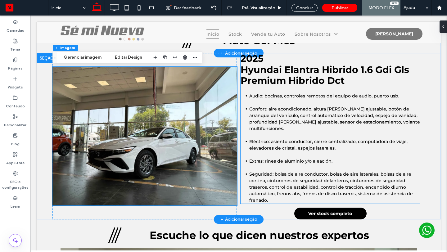
scroll to position [564, 0]
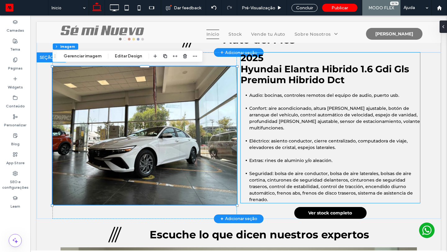
click at [277, 117] on span "Confort: aire acondicionado, altura del volante ajustable, botón de arranque de…" at bounding box center [334, 118] width 171 height 25
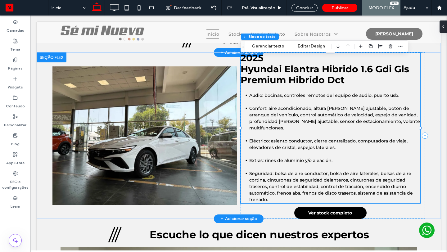
click at [265, 101] on p at bounding box center [331, 102] width 180 height 7
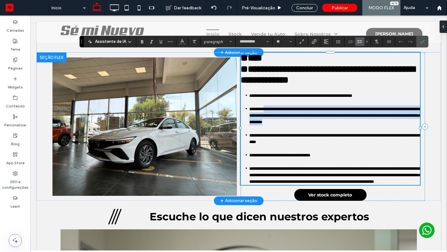
drag, startPoint x: 269, startPoint y: 108, endPoint x: 289, endPoint y: 130, distance: 30.4
click at [289, 125] on li "**********" at bounding box center [334, 116] width 171 height 20
copy span "**********"
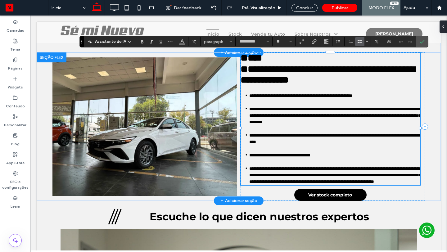
click at [257, 95] on span "**********" at bounding box center [300, 95] width 103 height 4
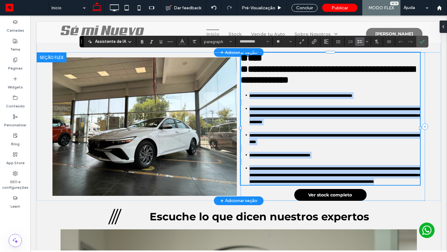
copy div "**********"
click at [279, 73] on span "**********" at bounding box center [328, 75] width 175 height 20
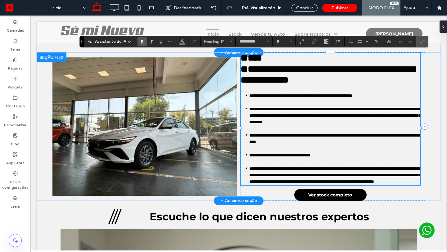
click at [279, 73] on span "**********" at bounding box center [328, 75] width 175 height 20
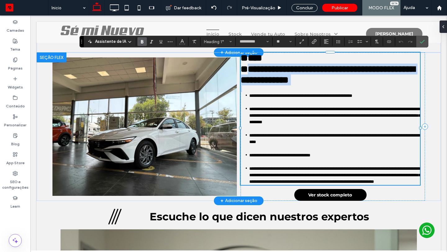
copy span "**********"
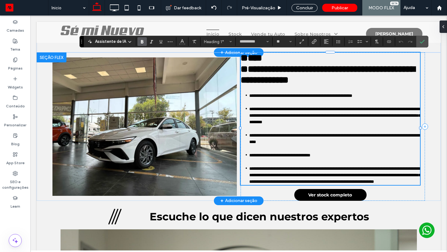
click at [315, 132] on p at bounding box center [331, 128] width 180 height 7
click at [289, 113] on span "**********" at bounding box center [334, 115] width 171 height 17
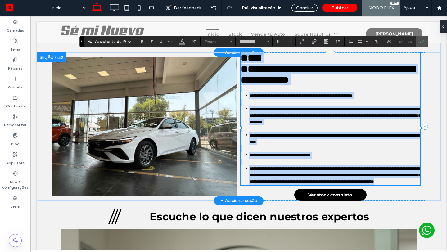
drag, startPoint x: 250, startPoint y: 96, endPoint x: 320, endPoint y: 210, distance: 134.0
click at [320, 201] on div "**********" at bounding box center [333, 126] width 184 height 148
click at [271, 124] on span "**********" at bounding box center [334, 115] width 171 height 17
drag, startPoint x: 249, startPoint y: 96, endPoint x: 283, endPoint y: 202, distance: 111.7
click at [283, 185] on div "**********" at bounding box center [331, 118] width 180 height 132
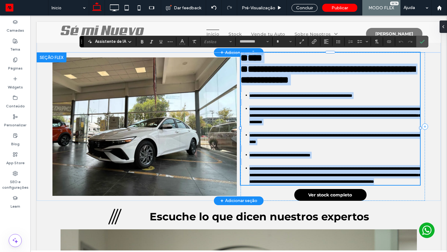
click at [283, 185] on li "**********" at bounding box center [334, 175] width 171 height 20
type input "**"
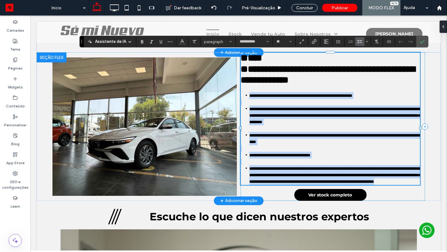
drag, startPoint x: 250, startPoint y: 95, endPoint x: 268, endPoint y: 198, distance: 105.0
click at [268, 185] on div "**********" at bounding box center [331, 118] width 180 height 132
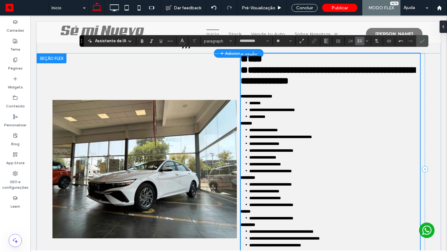
scroll to position [563, 0]
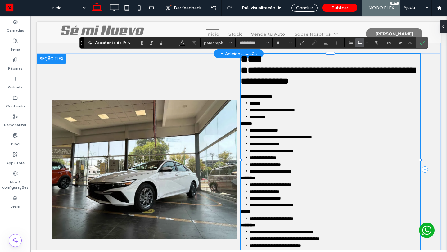
click at [338, 121] on p "*******" at bounding box center [331, 124] width 180 height 7
click at [421, 41] on icon "Confirmar" at bounding box center [422, 42] width 5 height 5
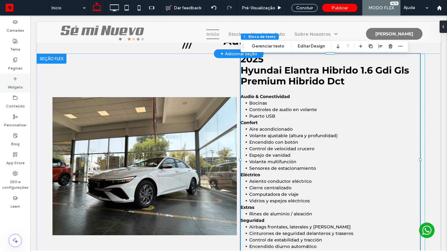
click at [17, 82] on label "Widgets" at bounding box center [15, 85] width 15 height 9
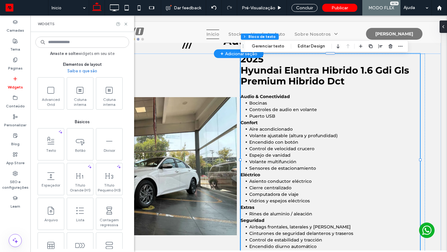
scroll to position [279, 0]
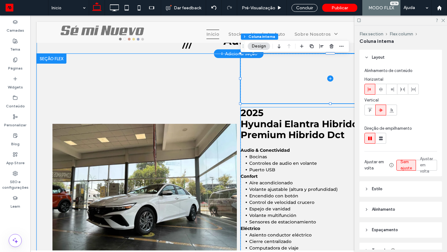
click at [317, 169] on li "Puerto USB" at bounding box center [334, 170] width 171 height 7
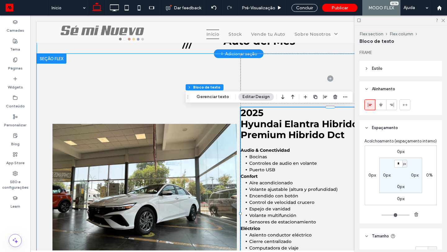
click at [321, 169] on li "Puerto USB" at bounding box center [334, 170] width 171 height 7
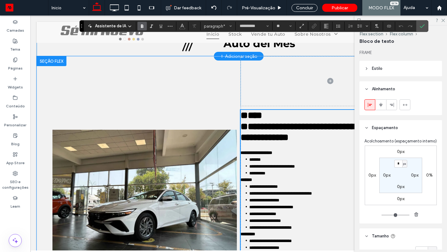
scroll to position [557, 0]
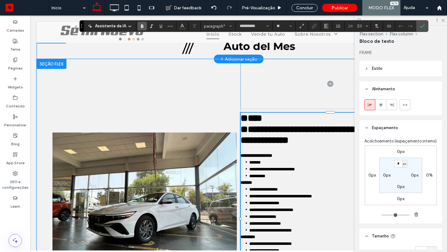
click at [307, 175] on li "**********" at bounding box center [334, 176] width 171 height 7
click at [423, 25] on icon "Confirmar" at bounding box center [422, 26] width 5 height 5
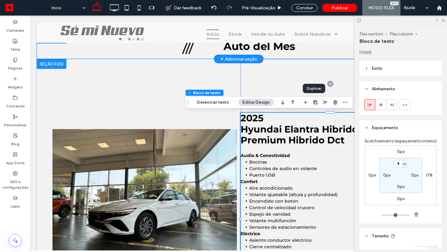
click at [316, 104] on icon "button" at bounding box center [315, 102] width 5 height 5
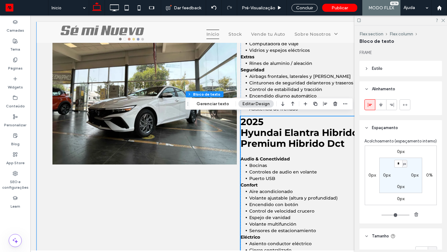
scroll to position [763, 0]
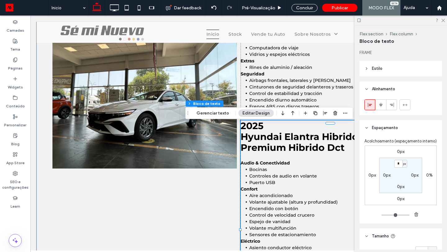
click at [287, 144] on span "Hyundai Elantra Hibrido 1.6 Gdi Gls Premium Hibrido Dct" at bounding box center [329, 142] width 176 height 22
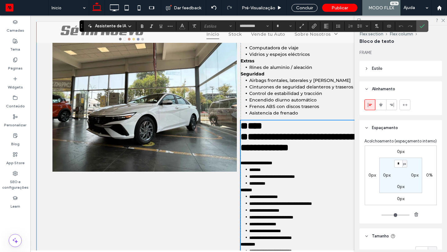
scroll to position [860, 0]
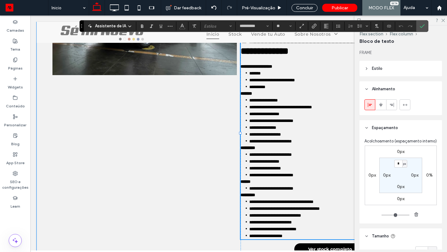
click at [257, 63] on p at bounding box center [331, 60] width 180 height 7
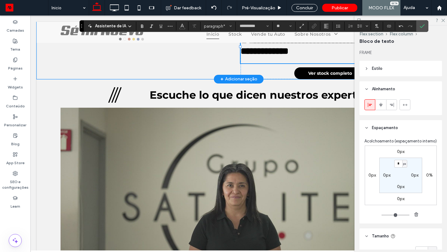
type input "**"
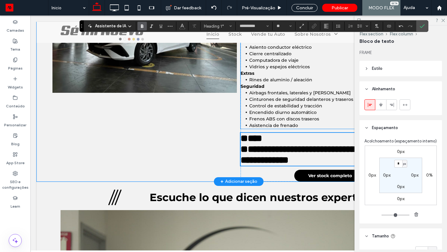
scroll to position [749, 0]
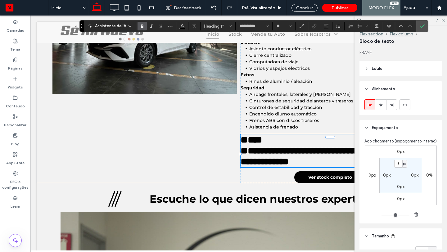
click at [243, 144] on span "****" at bounding box center [251, 139] width 21 height 9
click at [423, 23] on span "Confirmar" at bounding box center [422, 26] width 5 height 11
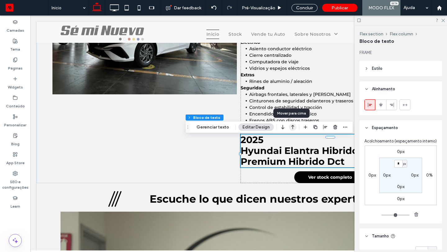
click at [289, 128] on icon "button" at bounding box center [292, 127] width 7 height 11
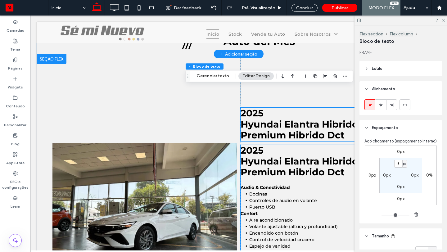
scroll to position [553, 0]
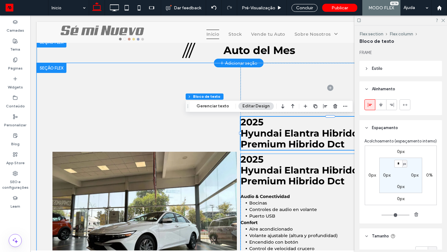
click at [299, 177] on span "Hyundai Elantra Hibrido 1.6 Gdi Gls Premium Hibrido Dct" at bounding box center [329, 176] width 176 height 22
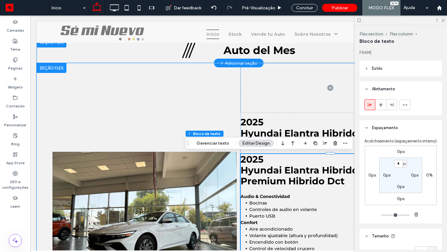
click at [292, 176] on span "Hyundai Elantra Hibrido 1.6 Gdi Gls Premium Hibrido Dct" at bounding box center [329, 176] width 176 height 22
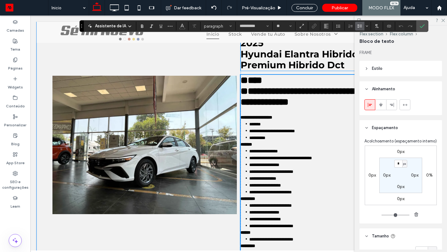
scroll to position [610, 0]
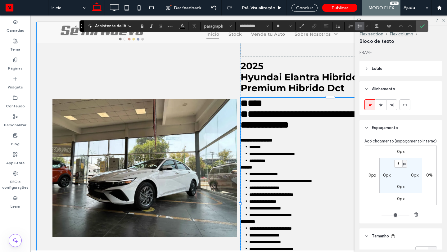
click at [272, 110] on span "**********" at bounding box center [328, 120] width 175 height 20
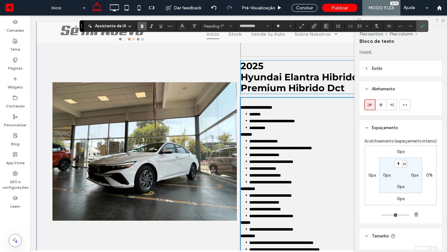
type input "**"
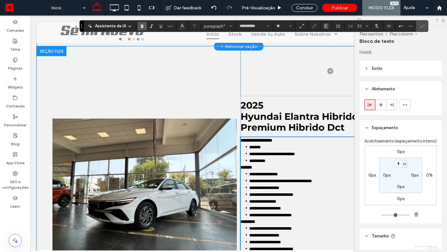
scroll to position [744, 0]
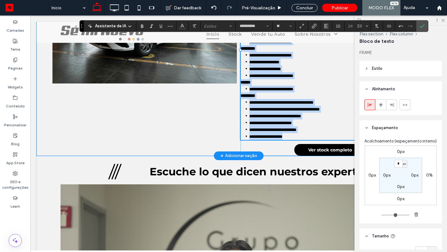
copy div "**********"
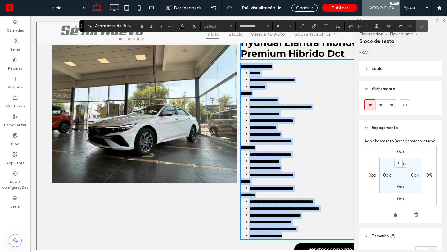
scroll to position [548, 0]
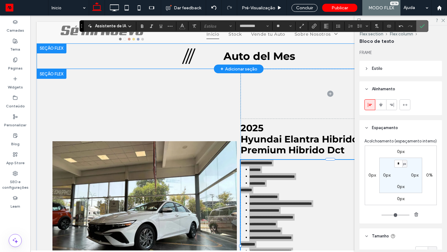
click at [421, 27] on use "Confirmar" at bounding box center [422, 26] width 5 height 4
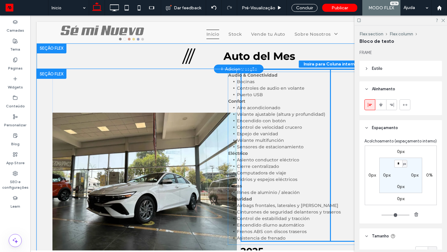
drag, startPoint x: 314, startPoint y: 175, endPoint x: 302, endPoint y: 89, distance: 87.3
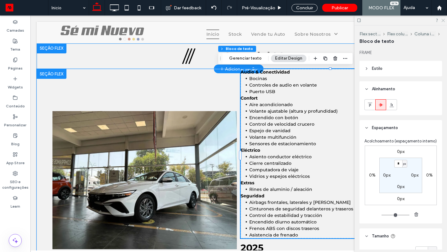
click at [442, 21] on icon at bounding box center [443, 20] width 4 height 4
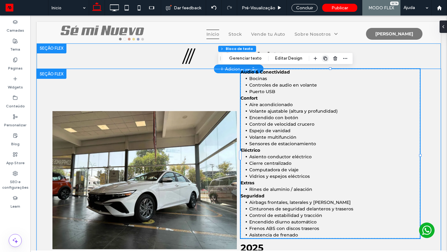
click at [324, 59] on use "button" at bounding box center [326, 59] width 4 height 4
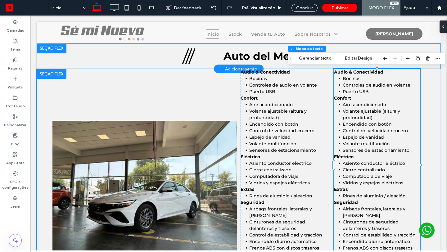
click at [389, 152] on span "Sensores de estacionamiento" at bounding box center [376, 151] width 67 height 6
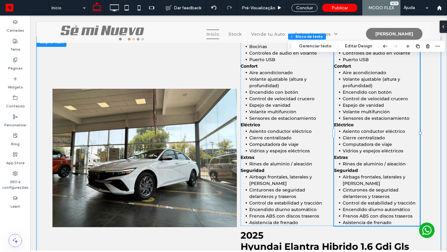
type input "**********"
type input "**"
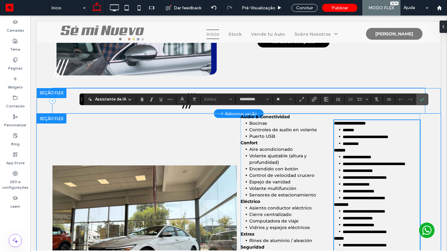
scroll to position [503, 0]
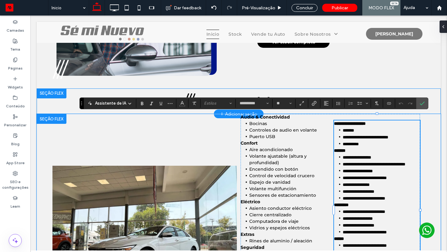
click at [409, 196] on li "**********" at bounding box center [381, 198] width 77 height 7
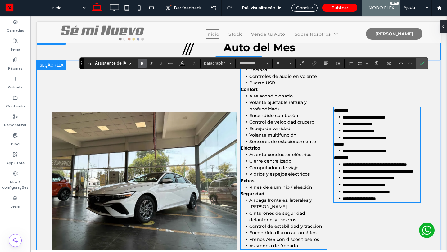
scroll to position [558, 0]
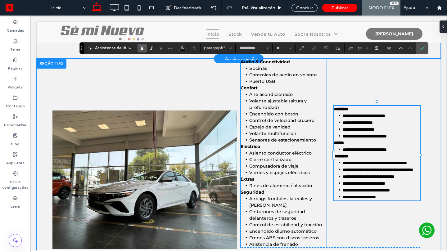
click at [249, 154] on li "Asiento conductor eléctrico" at bounding box center [287, 153] width 77 height 7
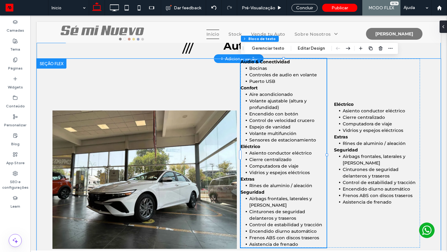
click at [252, 151] on li "Asiento conductor eléctrico" at bounding box center [287, 153] width 77 height 7
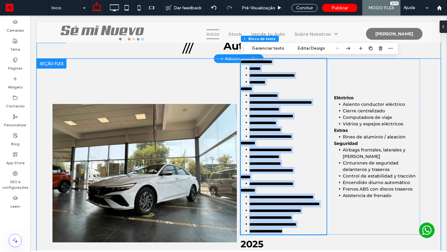
scroll to position [580, 0]
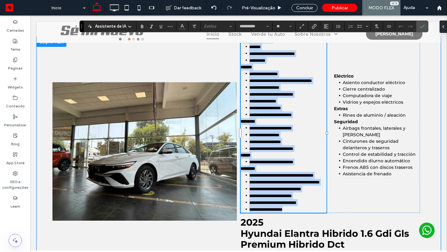
click at [248, 124] on strong "*********" at bounding box center [248, 121] width 15 height 4
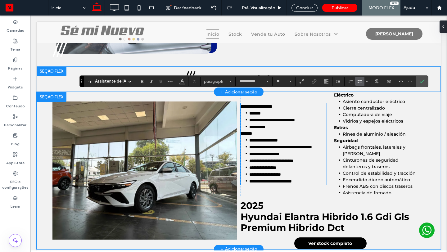
scroll to position [525, 0]
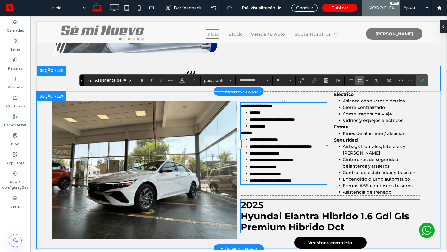
click at [317, 206] on h1 "2025" at bounding box center [331, 205] width 180 height 11
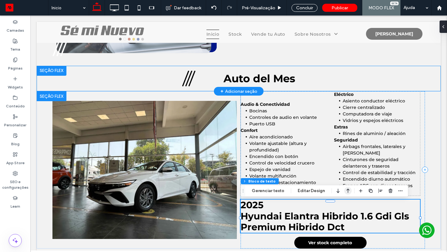
click at [344, 192] on icon "button" at bounding box center [347, 190] width 7 height 11
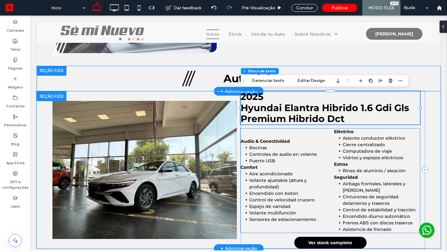
click at [287, 135] on div "Audio & Conectividad Bocinas Controles de audio en volante Puerto USB Confort A…" at bounding box center [331, 181] width 180 height 104
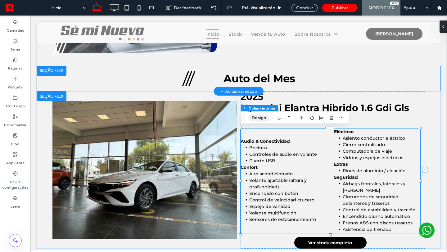
click at [261, 119] on button "Design" at bounding box center [259, 117] width 22 height 7
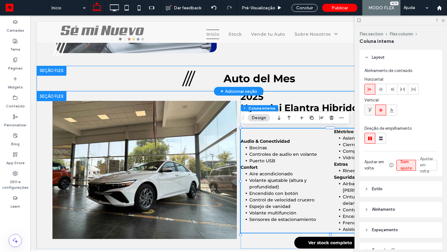
click at [368, 109] on icon at bounding box center [370, 110] width 5 height 5
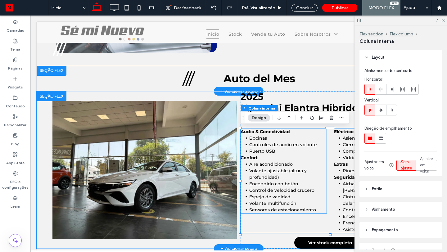
click at [284, 153] on li "Puerto USB" at bounding box center [287, 151] width 77 height 7
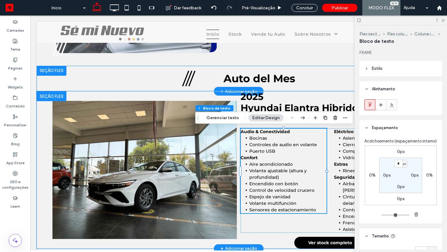
click at [284, 153] on li "Puerto USB" at bounding box center [287, 151] width 77 height 7
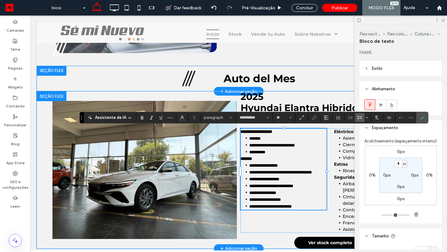
click at [281, 152] on li "**********" at bounding box center [287, 152] width 77 height 7
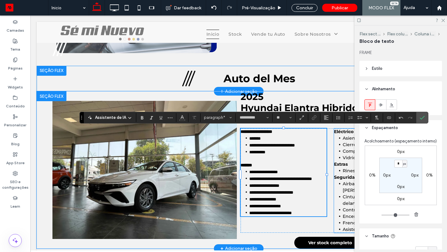
click at [348, 157] on span "Vidrios y espejos eléctricos" at bounding box center [373, 158] width 61 height 6
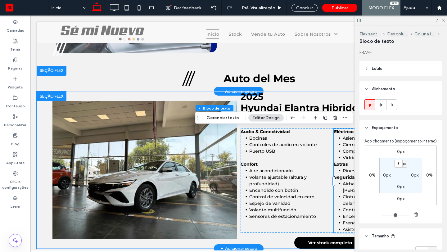
click at [340, 166] on strong "Extras" at bounding box center [341, 164] width 14 height 6
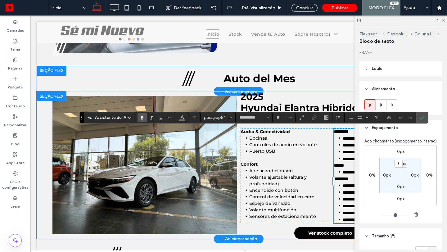
click at [340, 166] on strong "******" at bounding box center [339, 165] width 10 height 4
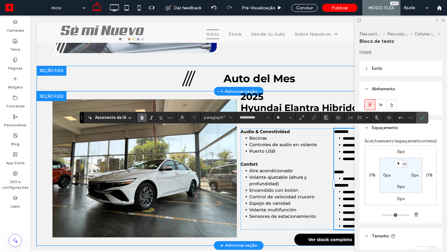
click at [338, 185] on strong "*********" at bounding box center [341, 185] width 15 height 4
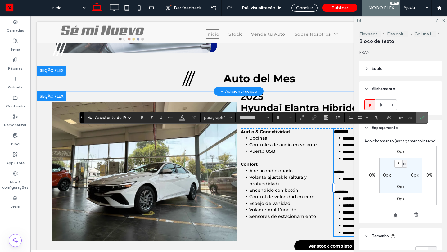
click at [421, 118] on use "Confirmar" at bounding box center [422, 118] width 5 height 4
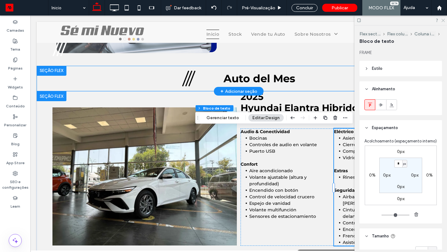
click at [443, 20] on use at bounding box center [443, 20] width 3 height 3
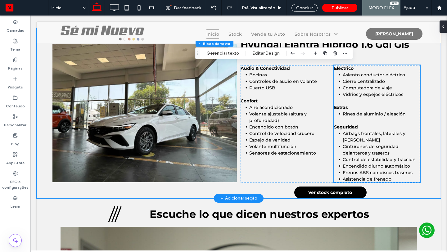
scroll to position [588, 0]
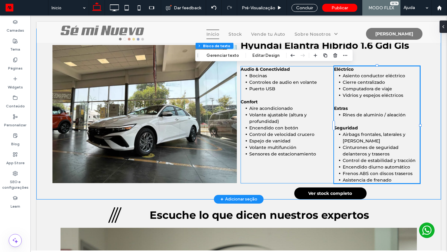
click at [314, 179] on div "Audio & Conectividad Bocinas Controles de audio en volante Puerto USB ﻿ Confort…" at bounding box center [331, 124] width 180 height 117
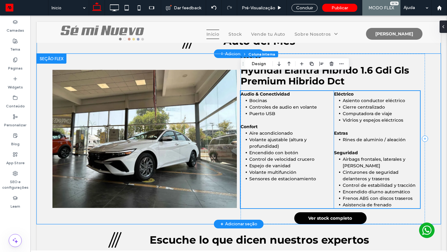
scroll to position [562, 0]
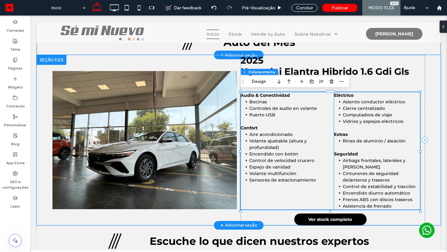
click at [355, 138] on li "Rines de aluminio / aleación" at bounding box center [381, 141] width 77 height 7
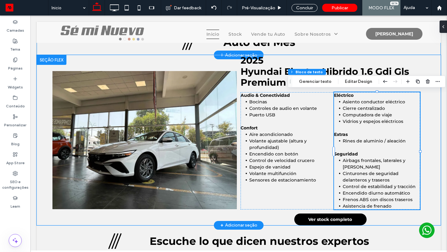
click at [355, 138] on li "Rines de aluminio / aleación" at bounding box center [381, 141] width 77 height 7
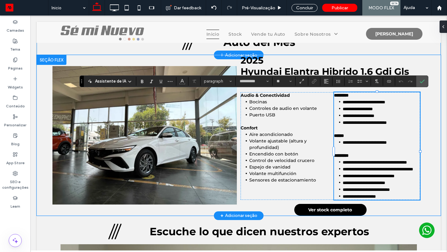
click at [355, 139] on li "**********" at bounding box center [381, 142] width 77 height 7
click at [364, 143] on span "**********" at bounding box center [365, 142] width 44 height 4
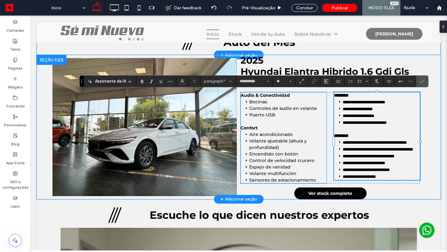
click at [252, 120] on p "﻿" at bounding box center [284, 121] width 86 height 7
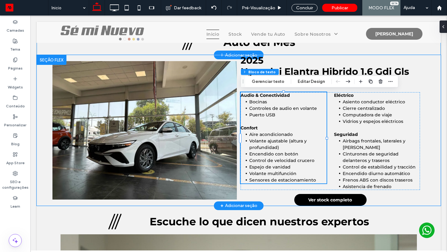
click at [252, 123] on p "﻿" at bounding box center [284, 121] width 86 height 7
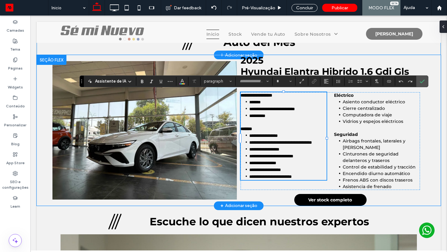
type input "**********"
type input "**"
click at [252, 123] on p "﻿" at bounding box center [284, 122] width 86 height 7
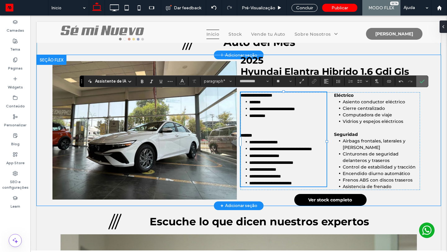
click at [425, 79] on label "Confirmar" at bounding box center [422, 81] width 9 height 11
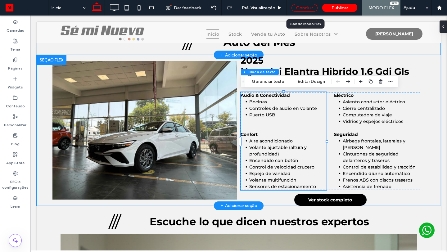
click at [310, 8] on div "Concluir" at bounding box center [305, 8] width 26 height 8
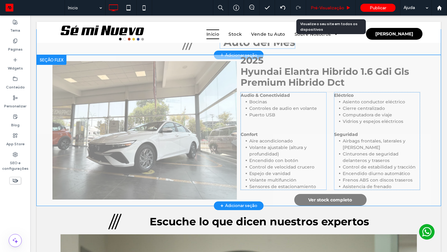
click at [333, 9] on span "Pré-Visualizaçāo" at bounding box center [328, 7] width 34 height 5
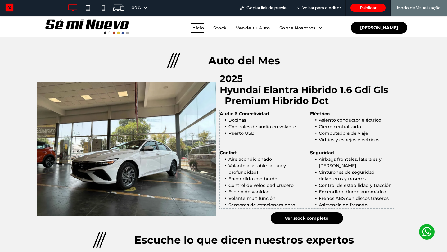
scroll to position [539, 0]
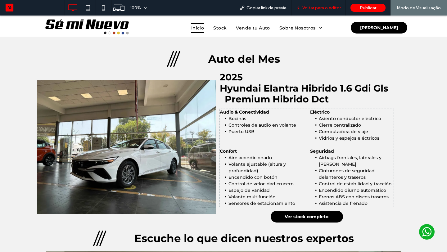
click at [320, 7] on span "Voltar para o editor" at bounding box center [321, 7] width 39 height 5
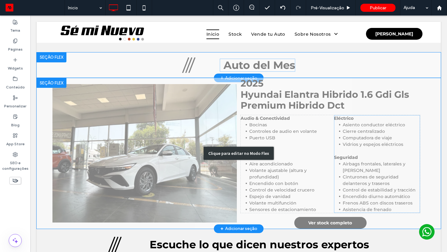
click at [313, 137] on div "Clique para editar no Modo Flex" at bounding box center [239, 153] width 404 height 151
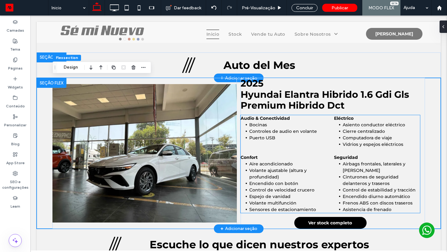
click at [313, 137] on li "Puerto USB" at bounding box center [287, 138] width 77 height 7
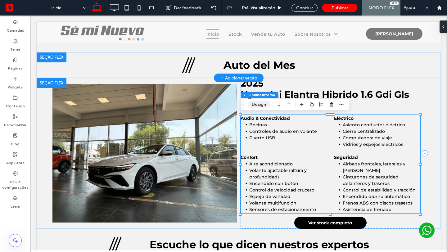
click at [259, 104] on button "Design" at bounding box center [259, 104] width 22 height 7
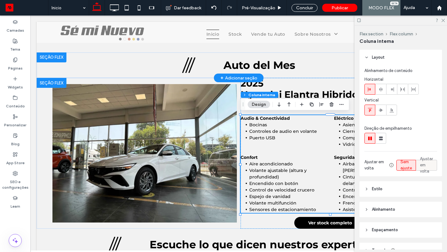
click at [427, 163] on span "Ajustar em volta" at bounding box center [426, 165] width 13 height 19
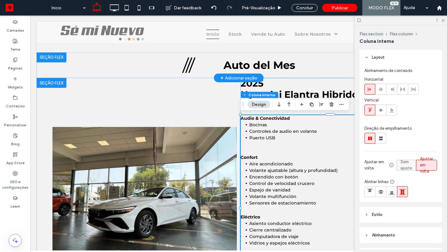
click at [407, 165] on span "Sem ajuste" at bounding box center [406, 165] width 11 height 12
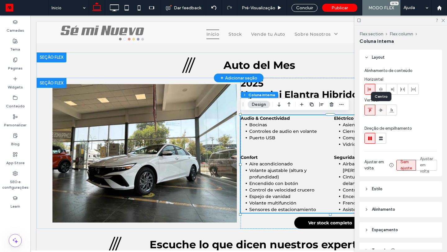
click at [382, 111] on icon at bounding box center [381, 110] width 5 height 5
click at [382, 89] on icon at bounding box center [381, 89] width 5 height 5
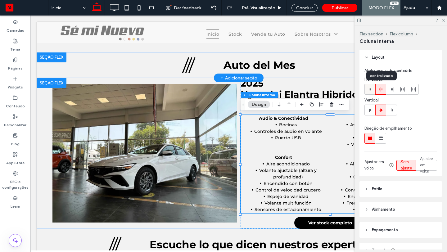
click at [373, 91] on div at bounding box center [370, 89] width 10 height 10
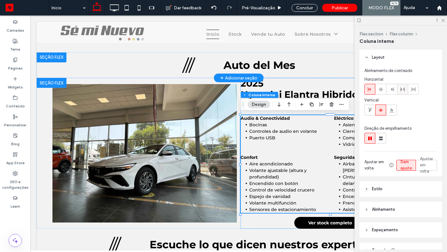
click at [402, 90] on icon at bounding box center [402, 89] width 5 height 5
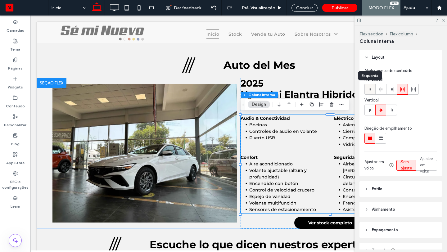
click at [370, 90] on icon at bounding box center [370, 89] width 5 height 5
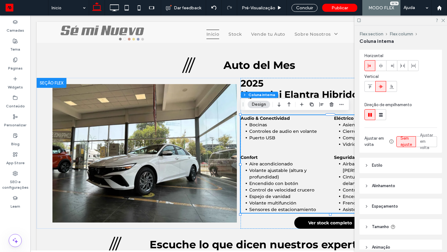
scroll to position [54, 0]
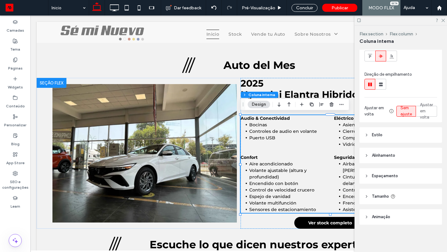
click at [407, 134] on header "Estilo" at bounding box center [401, 135] width 83 height 16
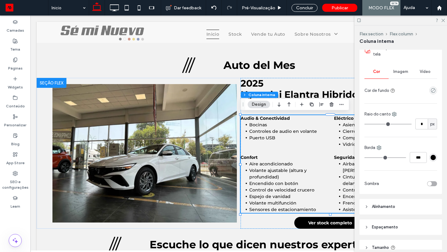
scroll to position [206, 0]
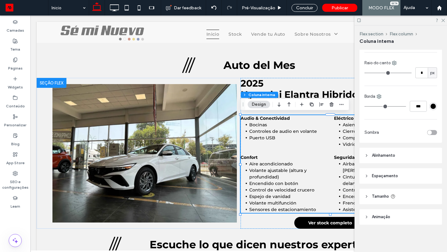
click at [398, 154] on header "Alinhamento" at bounding box center [401, 156] width 83 height 16
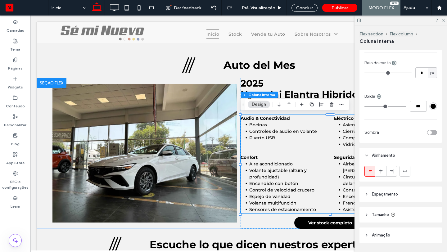
scroll to position [224, 0]
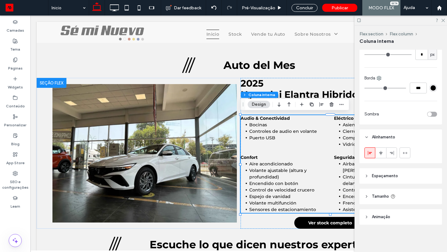
click at [392, 175] on span "Espaçamento" at bounding box center [385, 176] width 26 height 6
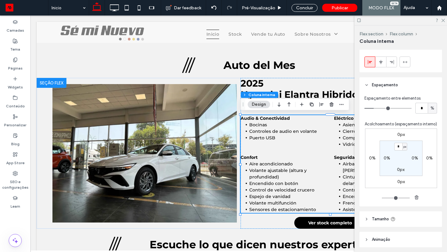
scroll to position [338, 0]
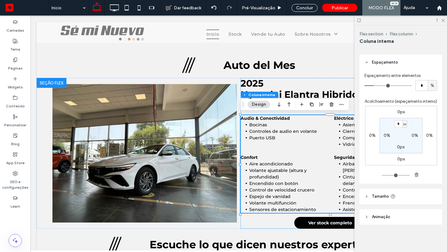
click at [383, 198] on span "Tamanho" at bounding box center [380, 196] width 17 height 6
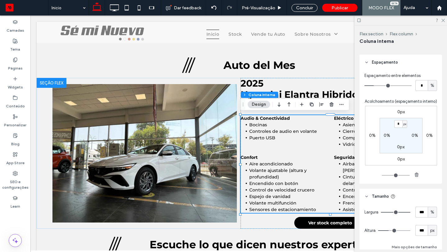
scroll to position [389, 0]
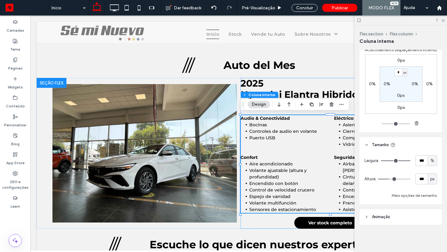
click at [430, 179] on div "px" at bounding box center [433, 179] width 6 height 6
click at [431, 234] on div "A" at bounding box center [432, 233] width 9 height 11
type input "*"
click at [392, 216] on header "Animaçāo" at bounding box center [401, 217] width 83 height 16
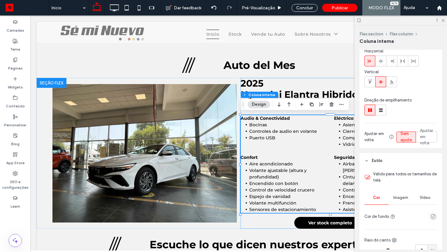
scroll to position [0, 0]
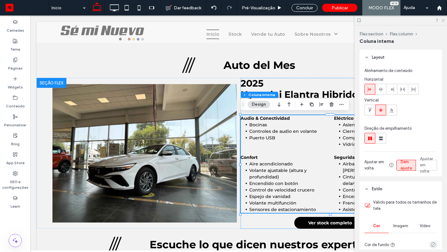
click at [444, 18] on icon at bounding box center [443, 20] width 4 height 4
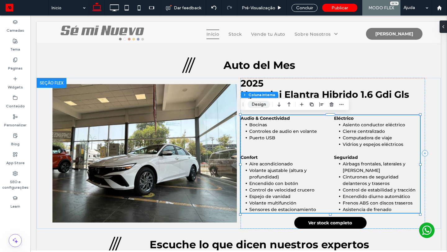
click at [266, 106] on button "Design" at bounding box center [259, 104] width 22 height 7
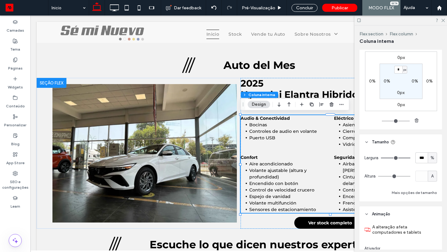
scroll to position [395, 0]
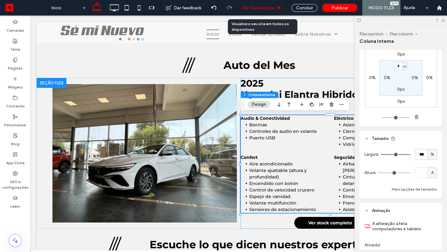
click at [258, 6] on span "Pré-Visualizaçāo" at bounding box center [259, 7] width 34 height 5
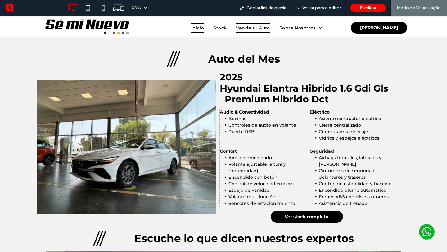
click at [255, 30] on span "Vende tu Auto" at bounding box center [253, 28] width 34 height 10
click at [308, 10] on span "Voltar para o editor" at bounding box center [321, 7] width 39 height 5
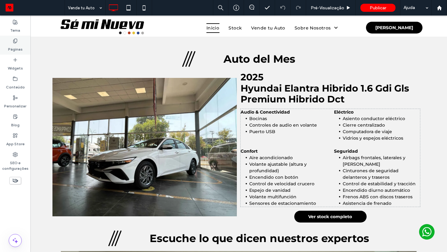
click at [17, 48] on label "Páginas" at bounding box center [15, 47] width 15 height 9
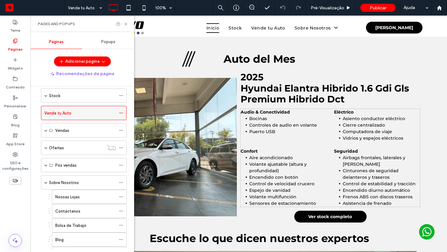
scroll to position [44, 0]
click at [45, 129] on span at bounding box center [45, 130] width 3 height 3
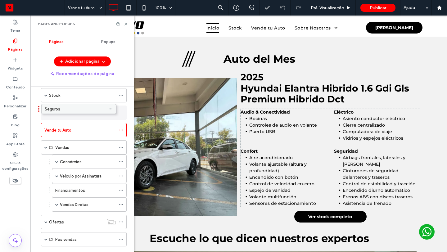
drag, startPoint x: 89, startPoint y: 159, endPoint x: 78, endPoint y: 109, distance: 51.7
click at [111, 111] on div "Seguros" at bounding box center [79, 113] width 71 height 7
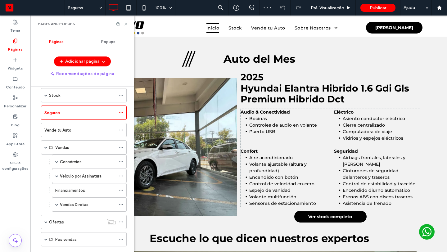
click at [126, 23] on icon at bounding box center [126, 24] width 5 height 5
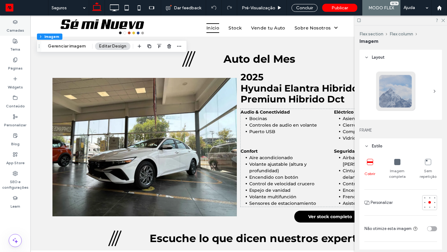
click at [19, 21] on div "Camadas" at bounding box center [15, 26] width 30 height 19
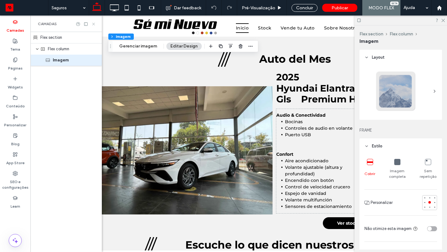
click at [93, 25] on use at bounding box center [93, 24] width 2 height 2
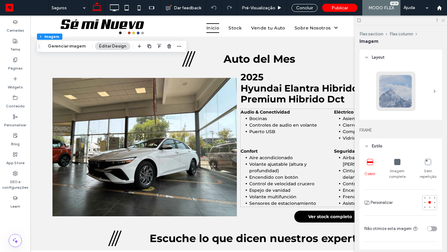
click at [444, 19] on use at bounding box center [443, 20] width 3 height 3
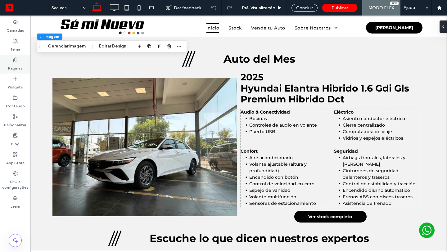
click at [15, 63] on label "Páginas" at bounding box center [15, 66] width 15 height 9
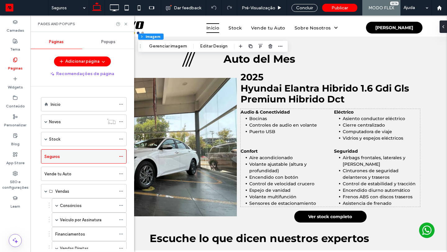
click at [122, 155] on icon at bounding box center [121, 156] width 4 height 4
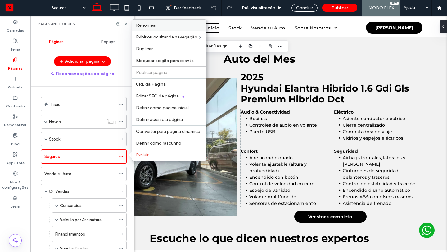
click at [164, 26] on label "Renomear" at bounding box center [169, 25] width 66 height 5
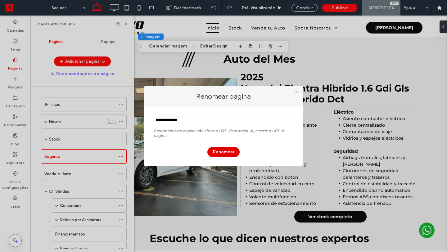
type input "**********"
click at [228, 153] on button "Renomear" at bounding box center [223, 152] width 32 height 10
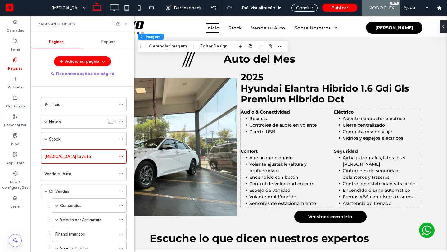
click at [126, 25] on icon at bounding box center [126, 24] width 5 height 5
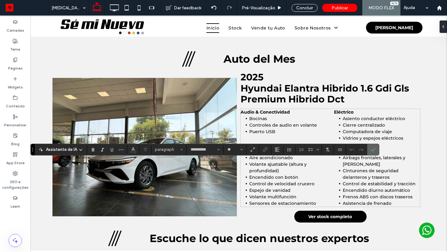
click at [372, 148] on icon "Confirmar" at bounding box center [373, 149] width 5 height 5
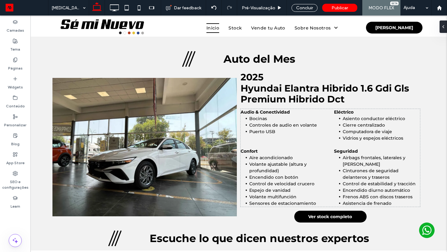
type input "**********"
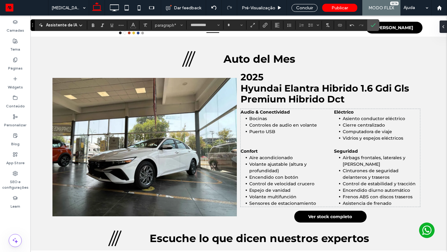
type input "**"
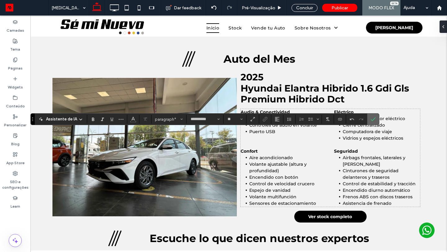
click at [374, 121] on icon "Confirmar" at bounding box center [373, 119] width 5 height 5
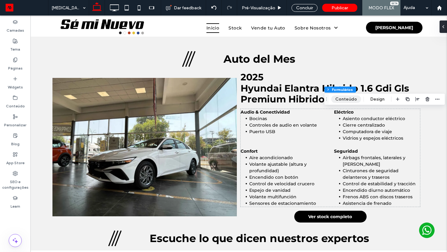
click at [351, 98] on button "Conteúdo" at bounding box center [346, 99] width 30 height 7
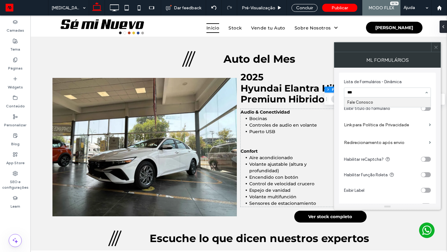
type input "****"
click at [437, 48] on use at bounding box center [435, 47] width 3 height 3
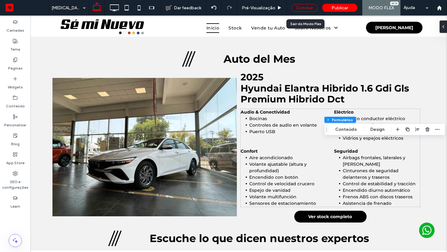
click at [303, 7] on div "Concluir" at bounding box center [305, 8] width 26 height 8
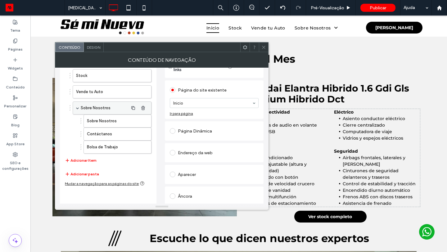
scroll to position [49, 0]
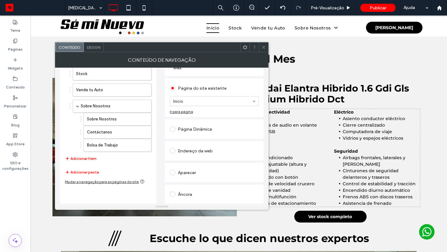
click at [84, 161] on button "Adicionar Item" at bounding box center [81, 158] width 32 height 7
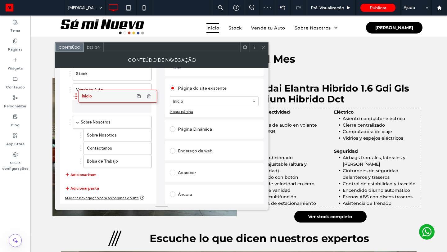
drag, startPoint x: 97, startPoint y: 162, endPoint x: 101, endPoint y: 98, distance: 64.1
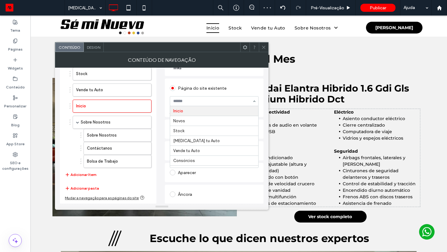
type input "*"
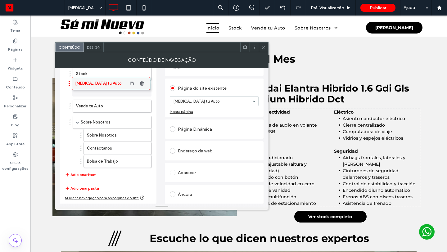
drag, startPoint x: 106, startPoint y: 107, endPoint x: 105, endPoint y: 84, distance: 22.4
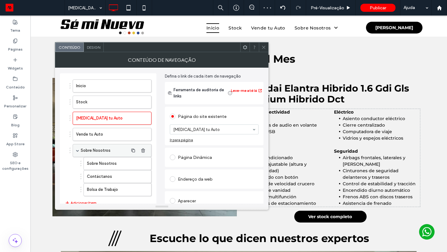
scroll to position [0, 0]
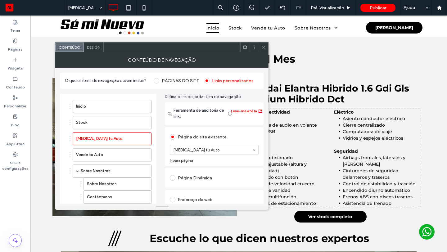
click at [263, 46] on use at bounding box center [263, 47] width 3 height 3
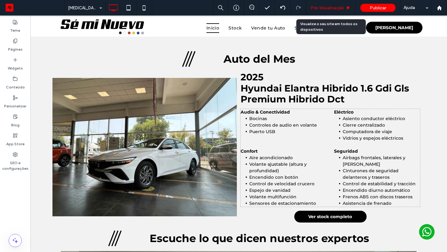
click at [334, 6] on span "Pré-Visualizaçāo" at bounding box center [328, 7] width 34 height 5
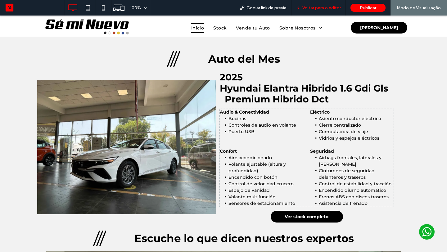
click at [316, 9] on span "Voltar para o editor" at bounding box center [321, 7] width 39 height 5
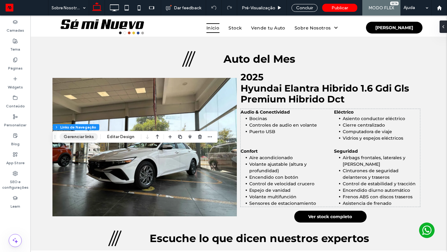
click at [81, 136] on button "Gerenciar links" at bounding box center [79, 136] width 38 height 7
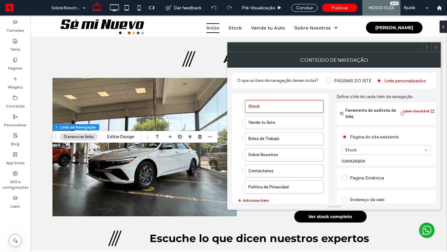
click at [260, 202] on button "Adicionar Item" at bounding box center [253, 200] width 32 height 7
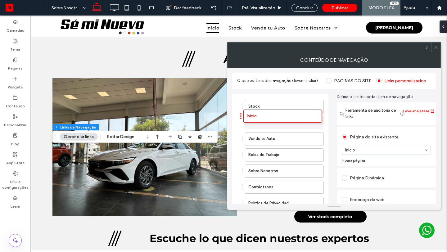
drag, startPoint x: 281, startPoint y: 201, endPoint x: 279, endPoint y: 115, distance: 86.1
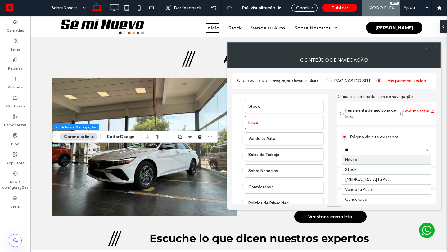
type input "***"
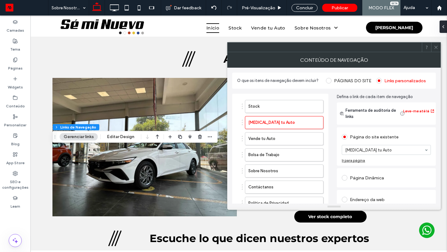
click at [434, 51] on span at bounding box center [436, 47] width 5 height 9
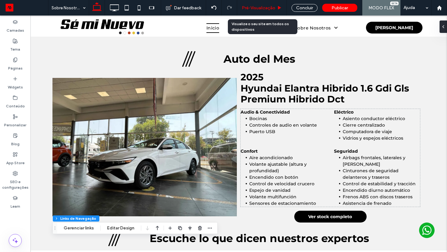
click at [260, 6] on span "Pré-Visualizaçāo" at bounding box center [259, 7] width 34 height 5
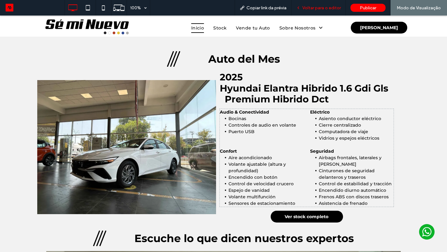
click at [328, 6] on span "Voltar para o editor" at bounding box center [321, 7] width 39 height 5
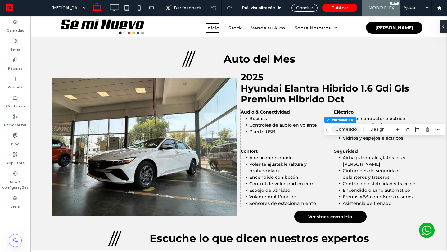
click at [348, 130] on button "Conteúdo" at bounding box center [346, 129] width 30 height 7
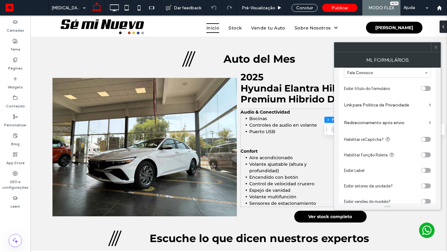
scroll to position [19, 0]
click at [426, 89] on div "toggle" at bounding box center [426, 89] width 10 height 5
click at [438, 48] on icon at bounding box center [436, 47] width 5 height 5
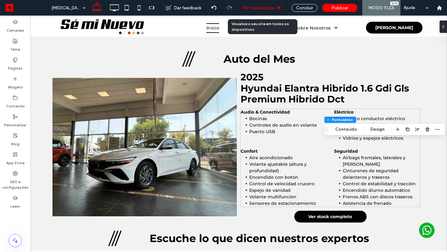
click at [268, 9] on span "Pré-Visualizaçāo" at bounding box center [259, 7] width 34 height 5
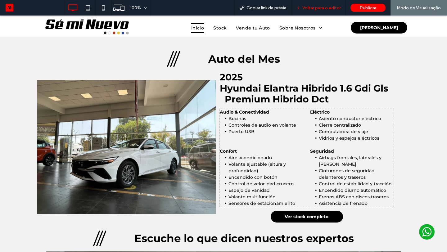
click at [328, 7] on span "Voltar para o editor" at bounding box center [321, 7] width 39 height 5
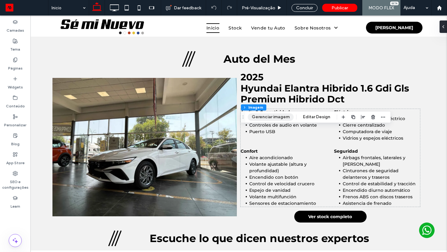
click at [269, 114] on button "Gerenciar imagem" at bounding box center [271, 116] width 46 height 7
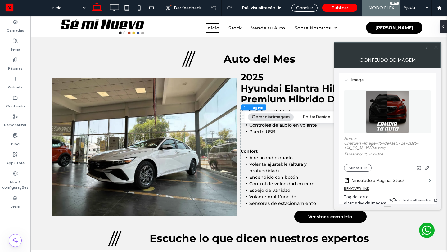
click at [383, 181] on label "Vinculado a Página: Stock" at bounding box center [389, 180] width 75 height 11
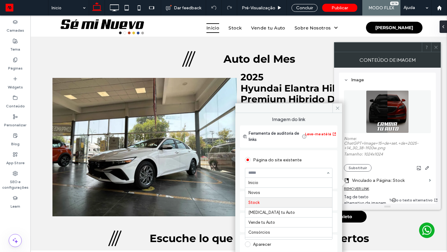
scroll to position [20, 0]
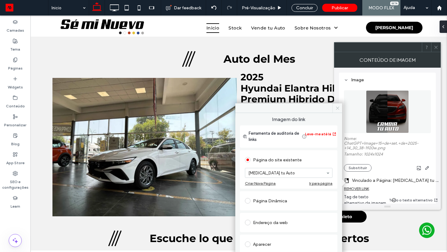
click at [337, 110] on icon at bounding box center [337, 108] width 5 height 5
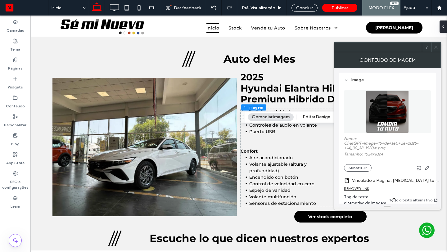
click at [436, 47] on icon at bounding box center [436, 47] width 5 height 5
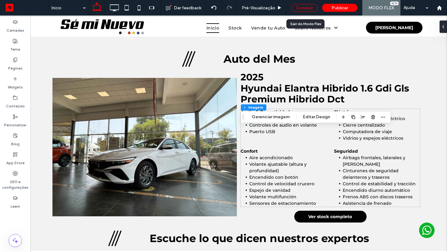
click at [312, 11] on div "Concluir" at bounding box center [305, 8] width 26 height 8
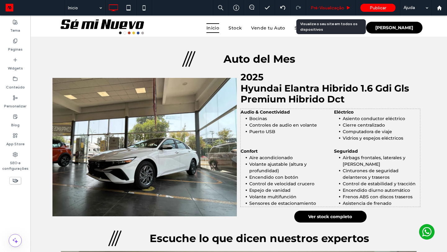
click at [330, 11] on div "Pré-Visualizaçāo" at bounding box center [331, 8] width 50 height 16
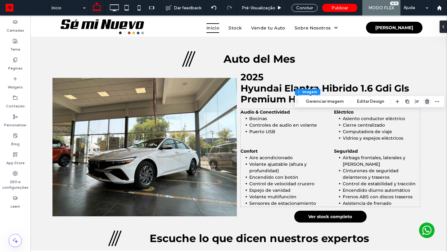
click at [426, 104] on icon "button" at bounding box center [427, 101] width 5 height 5
click at [427, 101] on use "button" at bounding box center [427, 101] width 4 height 4
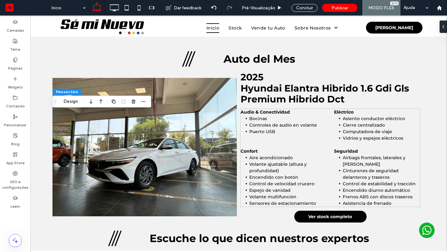
type input "***"
click at [310, 6] on div "Concluir" at bounding box center [305, 8] width 26 height 8
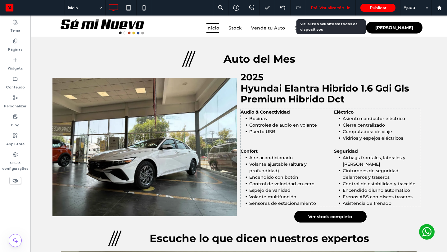
click at [334, 7] on span "Pré-Visualizaçāo" at bounding box center [328, 7] width 34 height 5
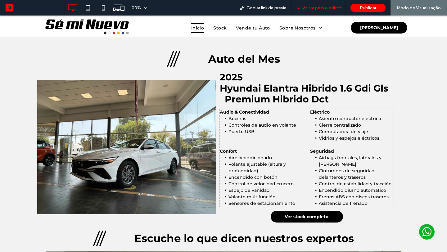
click at [334, 10] on span "Voltar para o editor" at bounding box center [321, 7] width 39 height 5
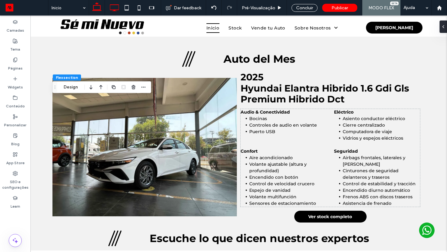
click at [116, 10] on use at bounding box center [114, 7] width 9 height 7
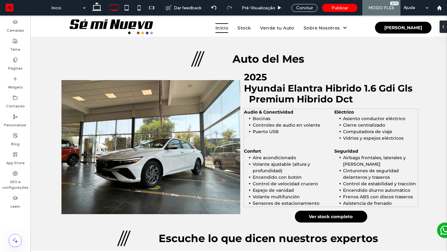
type input "**********"
type input "**"
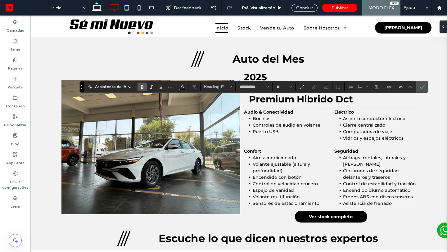
type input "**"
type input "****"
type input "***"
click at [421, 85] on icon "Confirmar" at bounding box center [422, 86] width 5 height 5
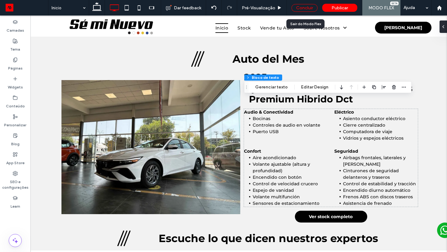
click at [309, 7] on div "Concluir" at bounding box center [305, 8] width 26 height 8
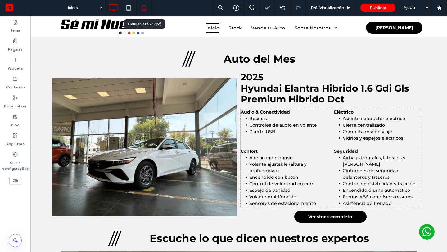
click at [142, 4] on icon at bounding box center [144, 8] width 12 height 12
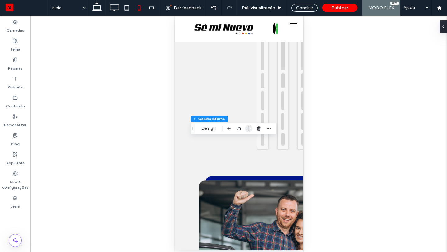
click at [250, 130] on icon "button" at bounding box center [248, 128] width 5 height 5
click at [240, 141] on icon "center" at bounding box center [242, 140] width 5 height 5
type input "**"
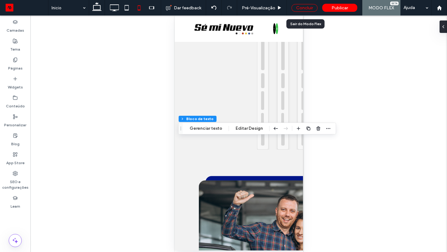
click at [312, 7] on div "Concluir" at bounding box center [305, 8] width 26 height 8
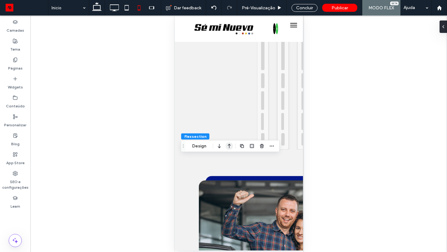
click at [231, 147] on icon "button" at bounding box center [229, 146] width 7 height 11
click at [228, 110] on icon "button" at bounding box center [229, 109] width 7 height 11
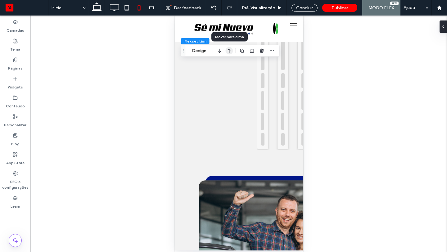
click at [228, 52] on icon "button" at bounding box center [229, 50] width 7 height 11
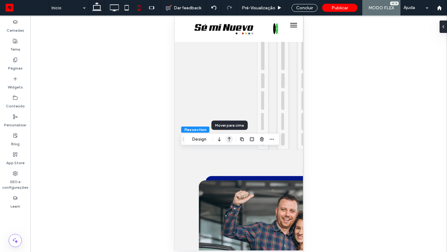
click at [230, 137] on icon "button" at bounding box center [229, 139] width 7 height 11
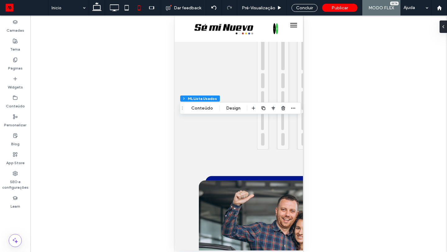
type input "*"
type input "***"
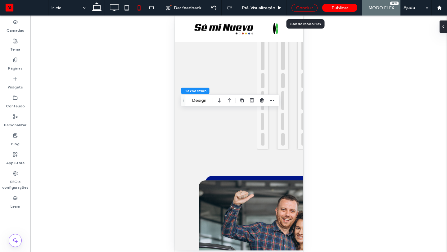
click at [310, 7] on div "Concluir" at bounding box center [305, 8] width 26 height 8
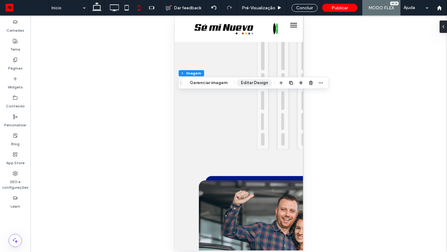
click at [250, 81] on button "Editar Design" at bounding box center [254, 82] width 35 height 7
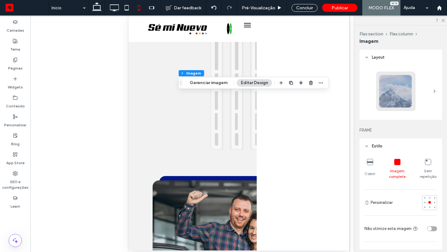
click at [371, 161] on icon at bounding box center [370, 162] width 6 height 6
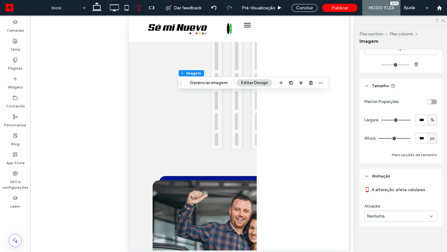
scroll to position [400, 0]
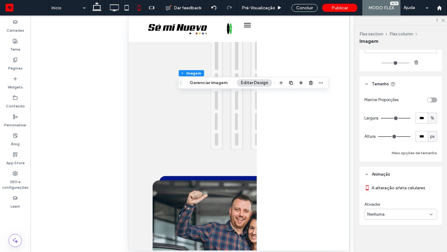
click at [433, 136] on span "px" at bounding box center [432, 137] width 4 height 6
click at [433, 192] on span "A" at bounding box center [432, 191] width 2 height 6
type input "*"
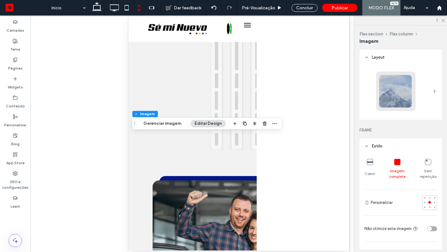
click at [370, 164] on icon at bounding box center [370, 162] width 6 height 6
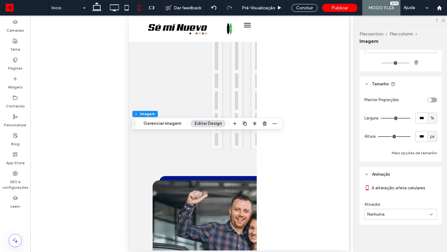
click at [432, 135] on span "px" at bounding box center [432, 137] width 4 height 6
click at [433, 189] on span "A" at bounding box center [432, 191] width 2 height 6
type input "*"
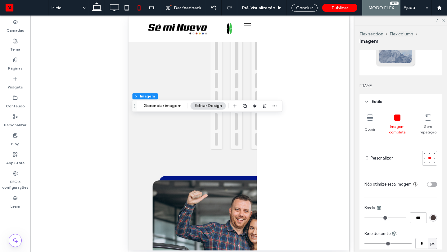
scroll to position [47, 0]
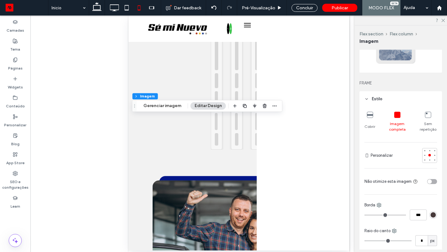
click at [372, 114] on icon at bounding box center [370, 115] width 6 height 6
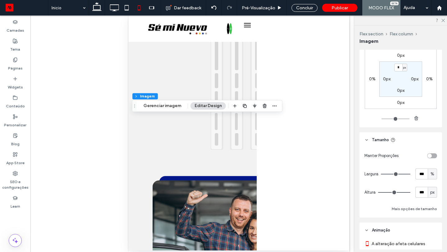
scroll to position [357, 0]
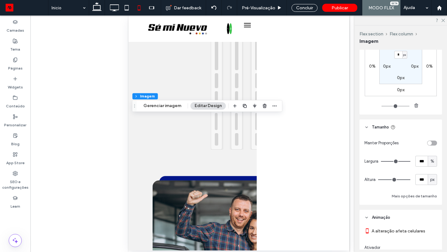
click at [432, 183] on div "px" at bounding box center [432, 179] width 9 height 11
click at [433, 232] on span "A" at bounding box center [432, 234] width 2 height 6
type input "*"
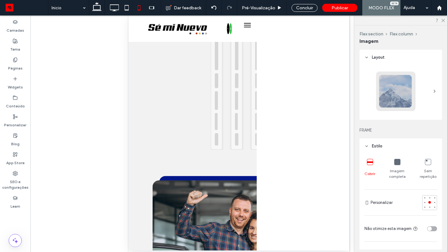
type input "***"
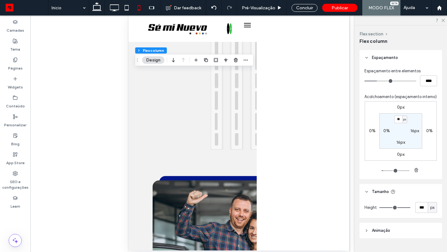
scroll to position [289, 0]
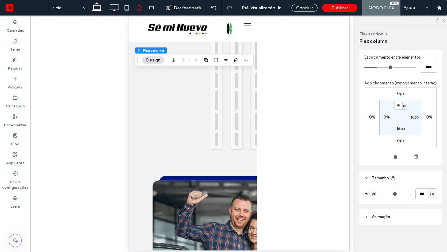
click at [413, 117] on label "16px" at bounding box center [415, 117] width 9 height 5
type input "*"
click at [399, 105] on label "16px" at bounding box center [401, 105] width 9 height 5
type input "**"
type input "*"
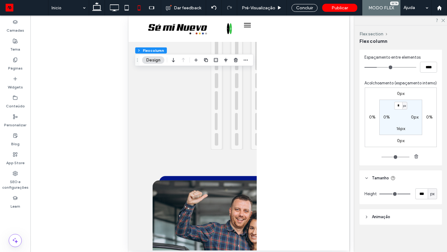
click at [400, 130] on label "16px" at bounding box center [401, 128] width 9 height 5
type input "**"
type input "*"
click at [304, 11] on div "Concluir" at bounding box center [305, 8] width 26 height 8
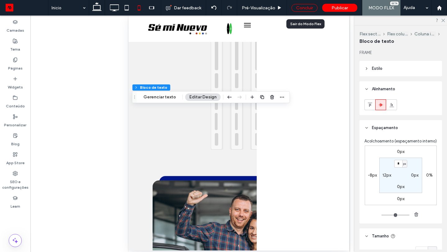
click at [302, 7] on div "Concluir" at bounding box center [305, 8] width 26 height 8
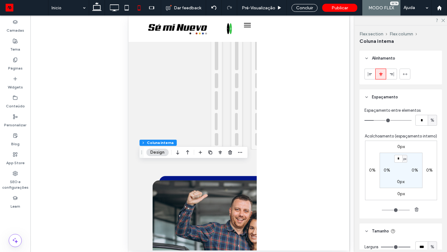
scroll to position [304, 0]
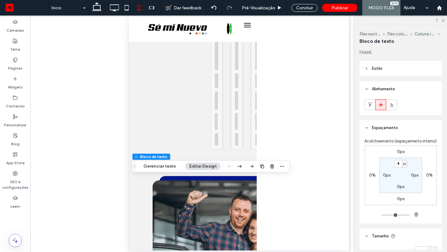
click at [377, 71] on span "Estilo" at bounding box center [377, 69] width 11 height 6
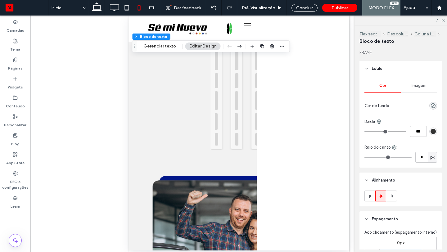
type input "**********"
type input "**"
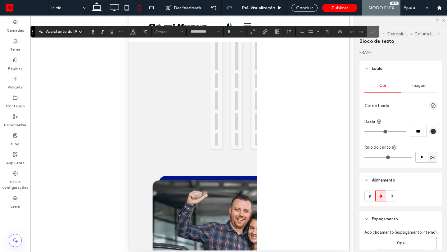
click at [371, 32] on icon "Confirmar" at bounding box center [373, 31] width 5 height 5
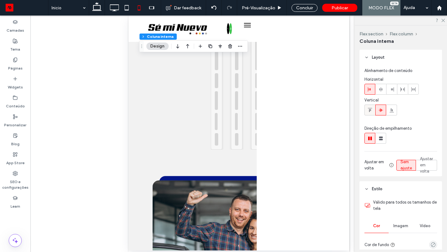
click at [371, 111] on icon at bounding box center [370, 110] width 5 height 5
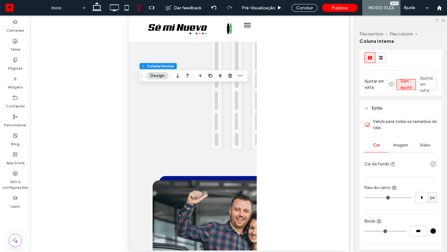
scroll to position [82, 0]
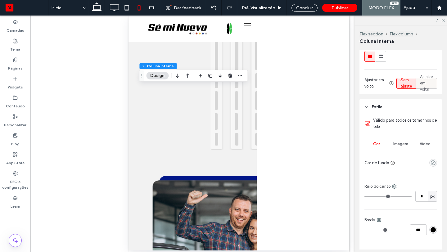
click at [426, 85] on span "Ajustar em volta" at bounding box center [426, 83] width 13 height 19
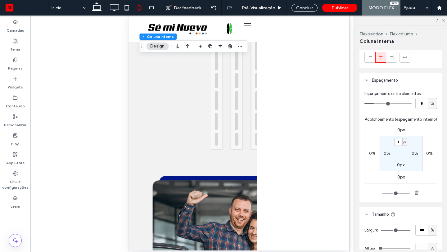
scroll to position [349, 0]
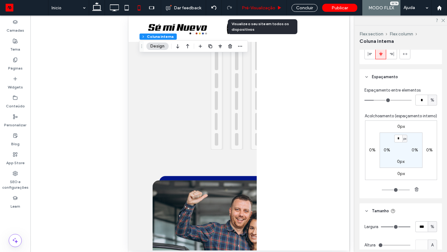
click at [262, 4] on div "Pré-Visualizaçāo" at bounding box center [262, 8] width 50 height 16
click at [274, 8] on span "Pré-Visualizaçāo" at bounding box center [259, 7] width 34 height 5
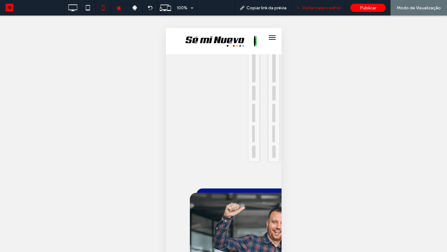
click at [321, 7] on span "Voltar para o editor" at bounding box center [321, 7] width 39 height 5
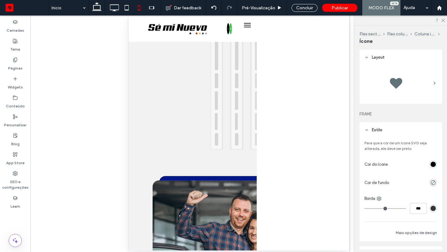
type input "**"
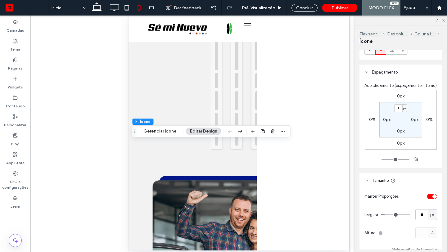
scroll to position [275, 0]
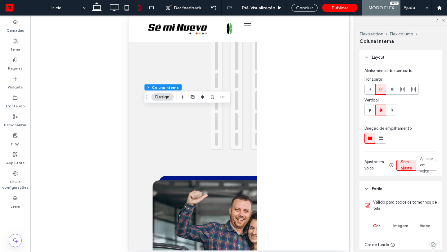
type input "**"
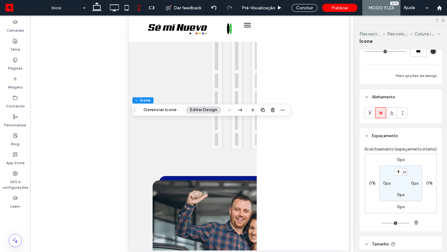
scroll to position [199, 0]
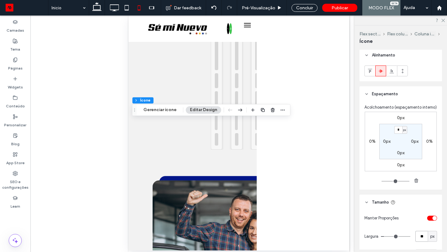
click at [425, 234] on input "**" at bounding box center [422, 236] width 12 height 11
type input "**"
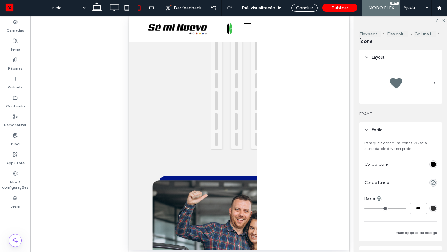
type input "**"
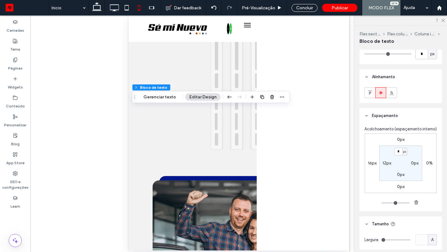
scroll to position [119, 0]
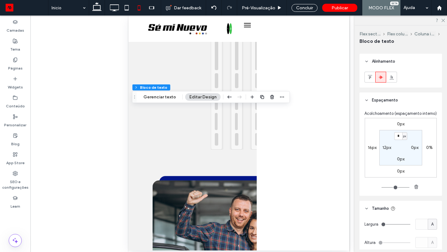
click at [372, 148] on label "16px" at bounding box center [372, 147] width 9 height 5
type input "**"
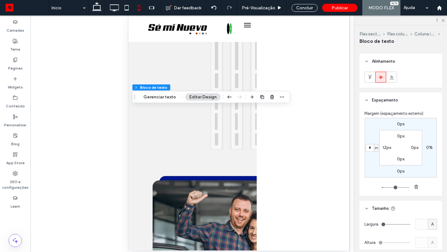
type input "*"
click at [384, 147] on label "12px" at bounding box center [387, 147] width 9 height 5
type input "**"
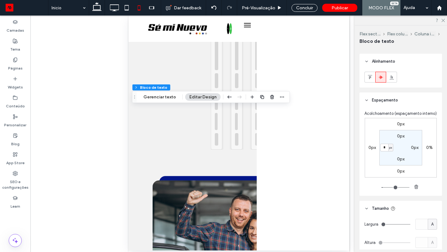
type input "*"
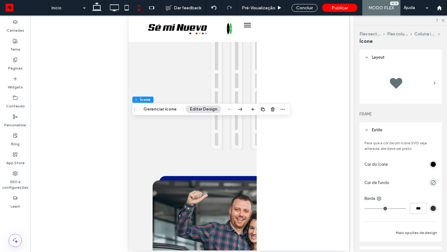
scroll to position [275, 0]
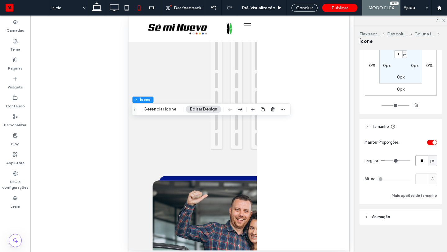
click at [425, 162] on input "**" at bounding box center [422, 160] width 12 height 11
type input "**"
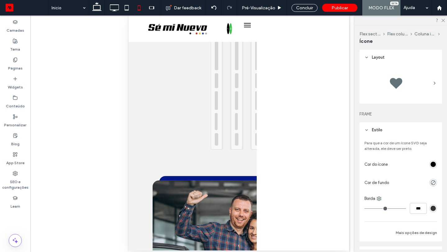
type input "**"
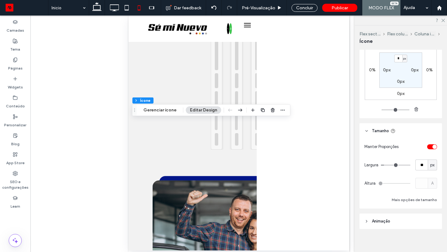
scroll to position [271, 0]
click at [423, 164] on input "**" at bounding box center [422, 164] width 12 height 11
type input "**"
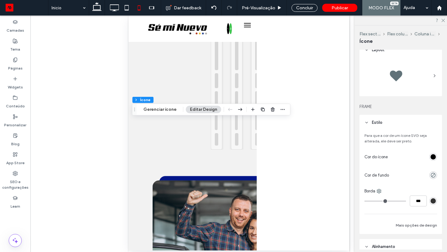
scroll to position [0, 0]
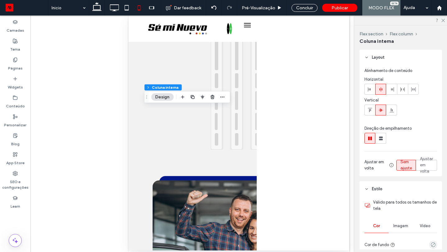
type input "**"
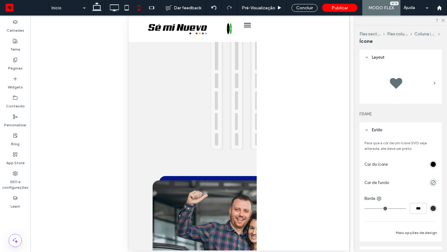
type input "**"
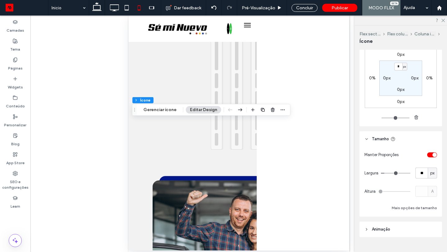
scroll to position [275, 0]
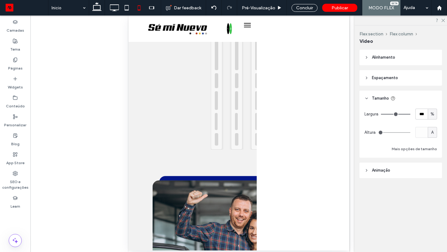
type input "***"
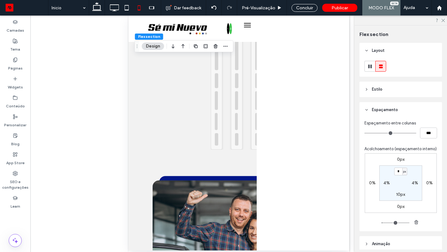
type input "*"
click at [412, 182] on label "4%" at bounding box center [415, 182] width 7 height 5
type input "*"
click at [384, 181] on label "4%" at bounding box center [387, 182] width 7 height 5
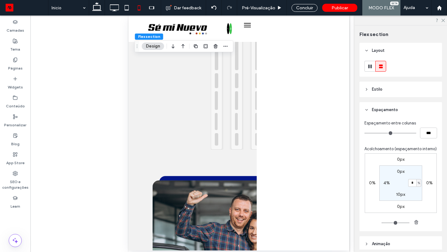
type input "*"
click at [400, 193] on label "10px" at bounding box center [400, 194] width 9 height 5
type input "**"
type input "*"
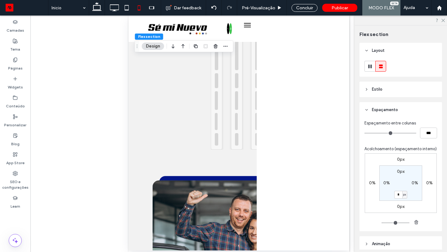
type input "*"
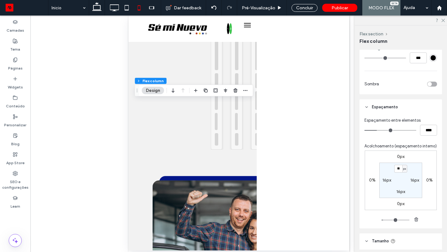
scroll to position [232, 0]
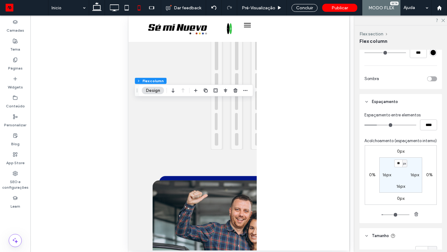
click at [415, 177] on label "16px" at bounding box center [415, 174] width 9 height 5
type input "*"
click at [400, 163] on label "16px" at bounding box center [401, 163] width 9 height 5
type input "**"
type input "*"
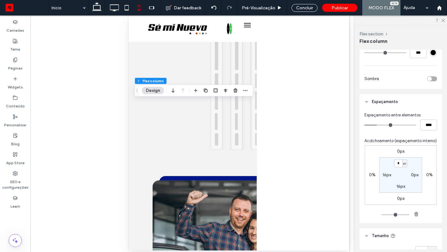
click at [400, 189] on label "16px" at bounding box center [401, 186] width 9 height 5
type input "**"
type input "*"
click at [386, 175] on label "16px" at bounding box center [387, 174] width 9 height 5
type input "**"
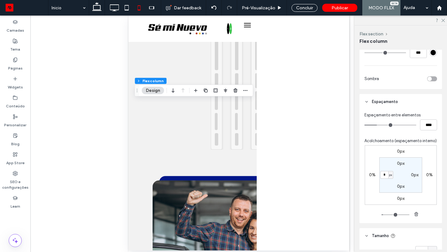
type input "*"
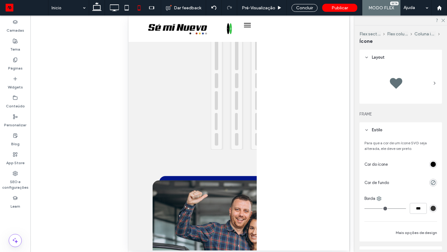
type input "**"
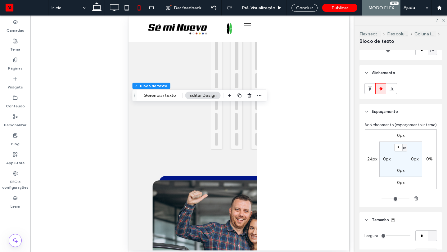
scroll to position [183, 0]
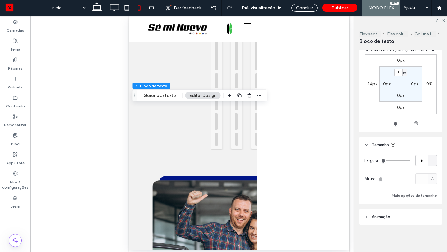
click at [433, 160] on div at bounding box center [432, 160] width 9 height 11
click at [433, 181] on span "%" at bounding box center [433, 183] width 4 height 6
type input "**"
type input "****"
type input "**"
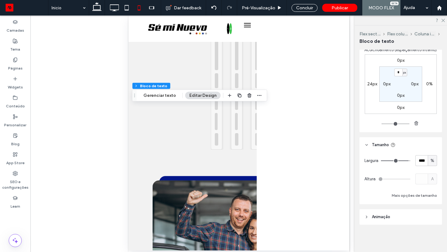
type input "**"
type input "***"
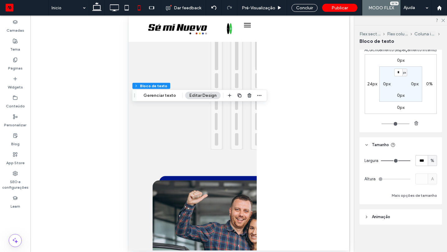
type input "***"
drag, startPoint x: 407, startPoint y: 161, endPoint x: 428, endPoint y: 161, distance: 21.4
click at [428, 161] on div "Largura *** %" at bounding box center [401, 160] width 73 height 11
click at [370, 84] on label "24px" at bounding box center [372, 83] width 10 height 5
type input "**"
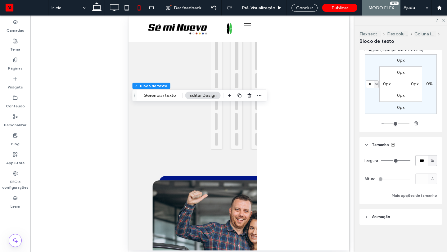
type input "*"
click at [301, 8] on div "Concluir" at bounding box center [305, 8] width 26 height 8
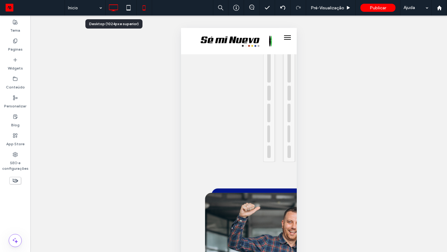
click at [116, 6] on icon at bounding box center [113, 8] width 12 height 12
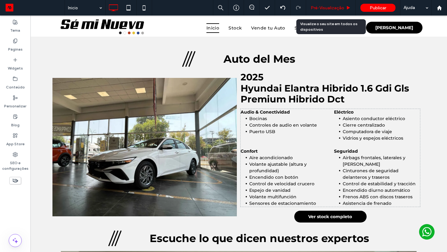
click at [334, 6] on span "Pré-Visualizaçāo" at bounding box center [328, 7] width 34 height 5
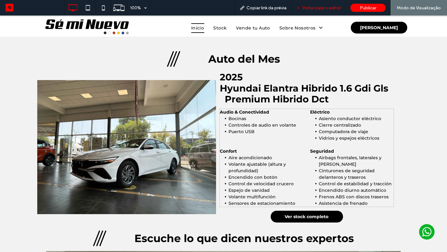
click at [334, 5] on span "Voltar para o editor" at bounding box center [321, 7] width 39 height 5
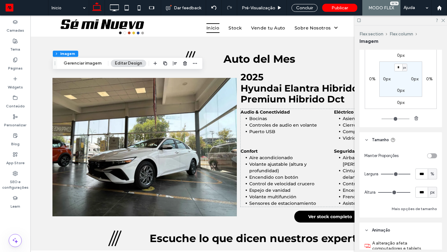
scroll to position [479, 0]
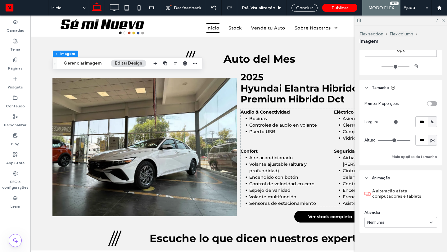
click at [434, 144] on div "px" at bounding box center [432, 140] width 9 height 11
click at [434, 196] on span "A" at bounding box center [432, 195] width 2 height 6
type input "*"
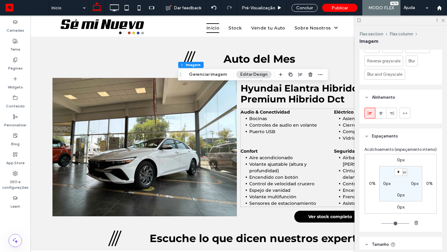
scroll to position [487, 0]
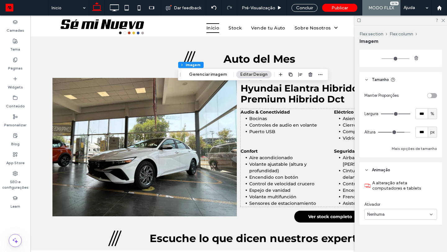
click at [434, 136] on div "px" at bounding box center [432, 132] width 9 height 11
click at [434, 184] on div "A" at bounding box center [432, 186] width 9 height 11
type input "*"
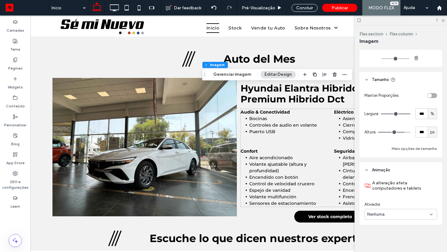
click at [432, 133] on span "px" at bounding box center [432, 132] width 4 height 6
click at [435, 186] on div "A" at bounding box center [432, 186] width 9 height 11
type input "*"
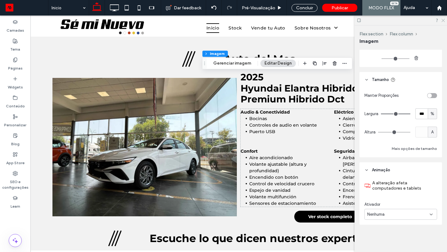
click at [443, 20] on icon at bounding box center [443, 20] width 4 height 4
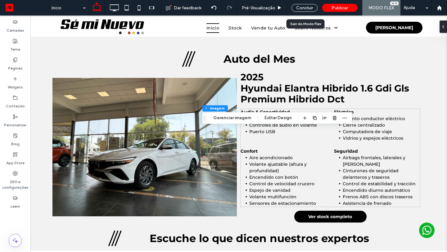
click at [305, 3] on div "Concluir" at bounding box center [304, 8] width 35 height 16
click at [304, 6] on div "Concluir" at bounding box center [305, 8] width 26 height 8
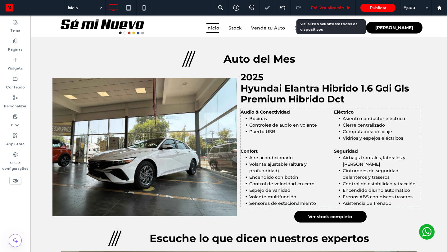
click at [327, 9] on span "Pré-Visualizaçāo" at bounding box center [328, 7] width 34 height 5
